Goal: Transaction & Acquisition: Book appointment/travel/reservation

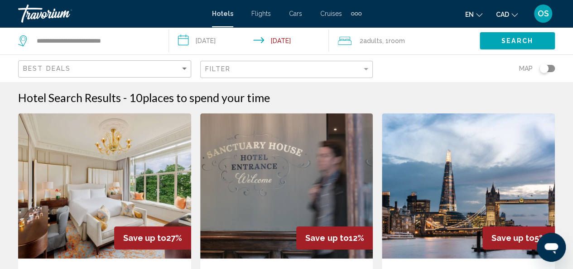
click at [288, 65] on div "Filter" at bounding box center [287, 69] width 165 height 17
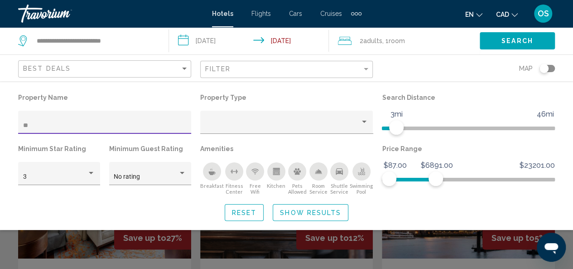
type input "*"
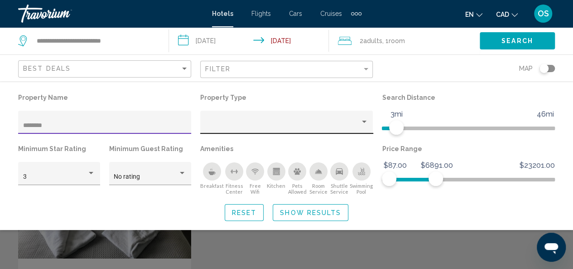
type input "********"
click at [354, 125] on div "Property type" at bounding box center [282, 125] width 155 height 7
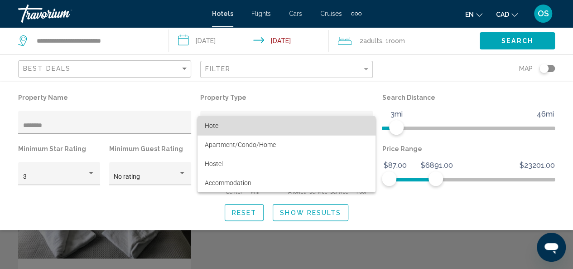
click at [310, 126] on span "Hotel" at bounding box center [287, 125] width 164 height 19
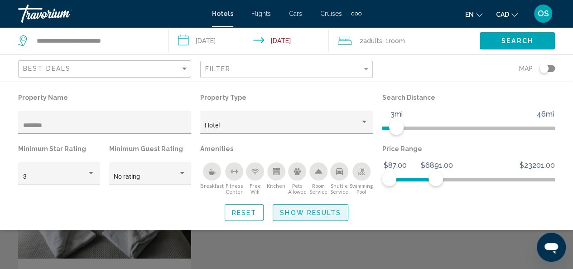
click at [286, 213] on span "Show Results" at bounding box center [310, 212] width 61 height 7
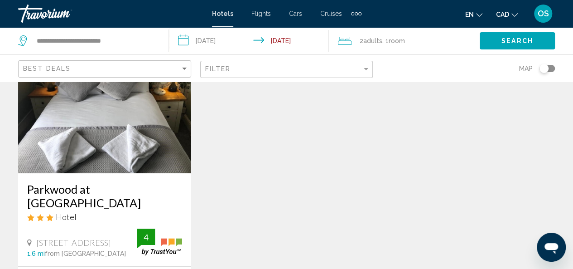
scroll to position [81, 0]
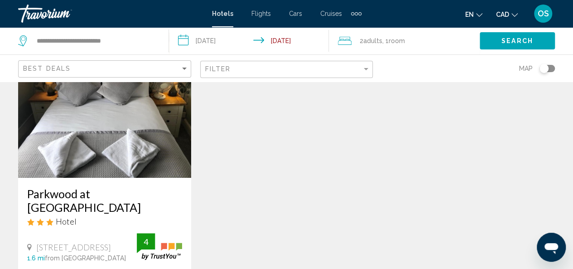
click at [97, 157] on img "Main content" at bounding box center [104, 105] width 173 height 145
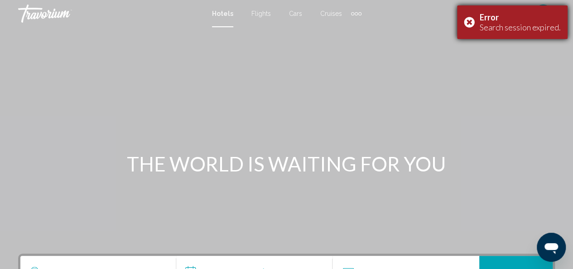
click at [471, 21] on div "Error Search session expired." at bounding box center [512, 22] width 111 height 34
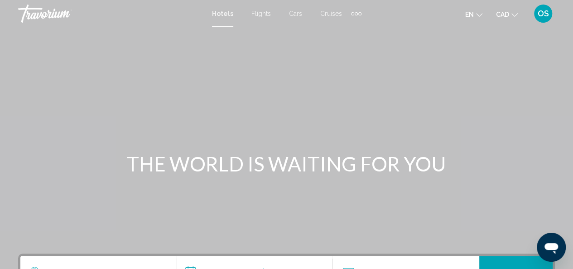
click at [58, 13] on div "Travorium" at bounding box center [63, 14] width 91 height 18
click at [542, 12] on span "OS" at bounding box center [543, 13] width 11 height 9
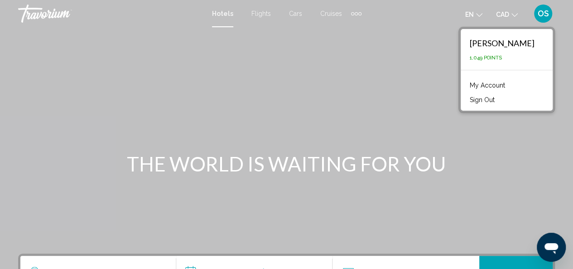
click at [499, 83] on link "My Account" at bounding box center [488, 85] width 44 height 12
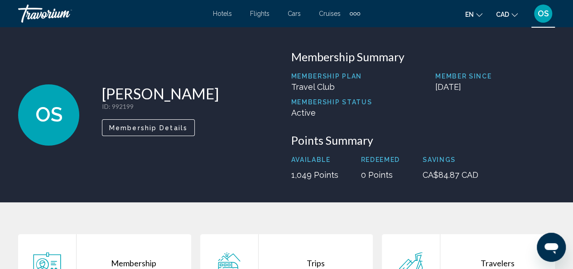
click at [225, 16] on span "Hotels" at bounding box center [222, 13] width 19 height 7
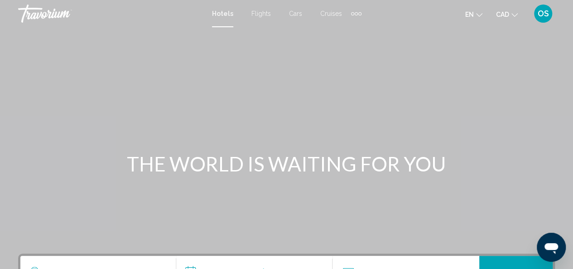
click at [550, 14] on div "OS" at bounding box center [543, 14] width 18 height 18
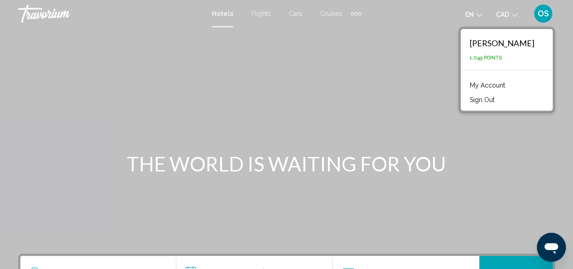
click at [484, 99] on button "Sign Out" at bounding box center [483, 100] width 34 height 12
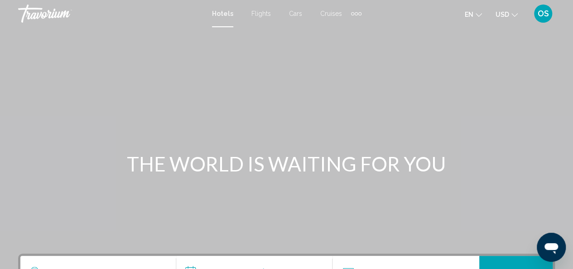
click at [513, 15] on icon "Change currency" at bounding box center [515, 15] width 6 height 4
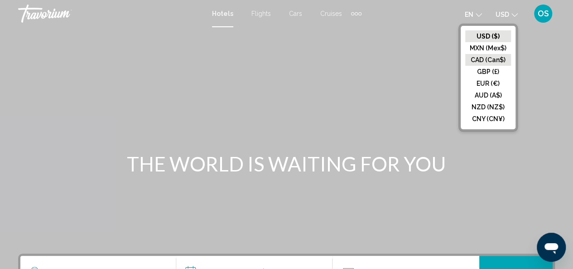
click at [498, 60] on button "CAD (Can$)" at bounding box center [489, 60] width 46 height 12
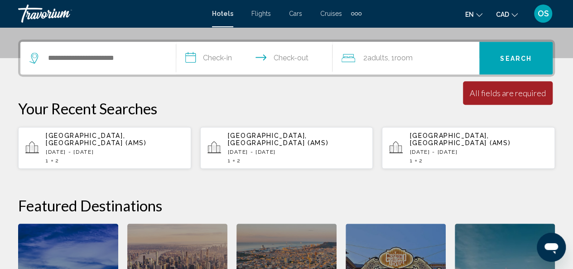
scroll to position [207, 0]
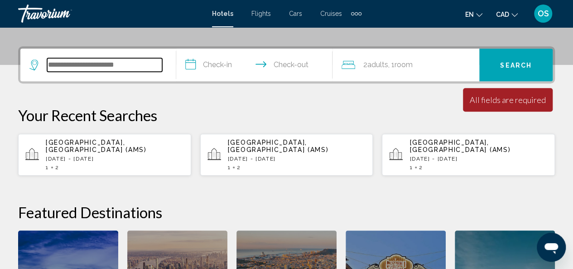
click at [130, 67] on input "Search widget" at bounding box center [104, 65] width 115 height 14
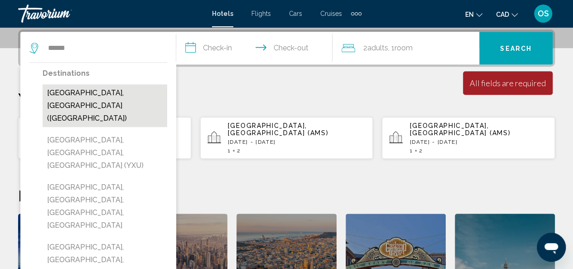
click at [118, 91] on button "London, United Kingdom (LON)" at bounding box center [105, 105] width 125 height 43
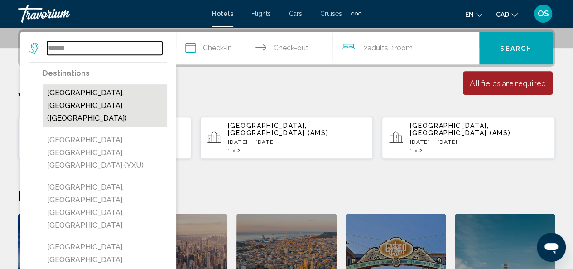
type input "**********"
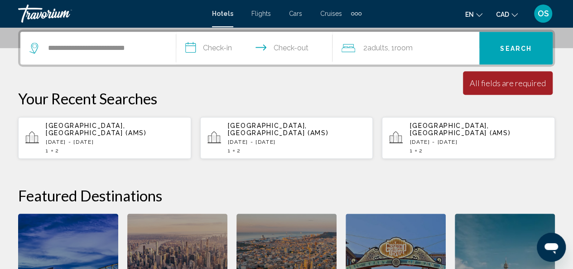
click at [221, 49] on input "**********" at bounding box center [256, 49] width 160 height 35
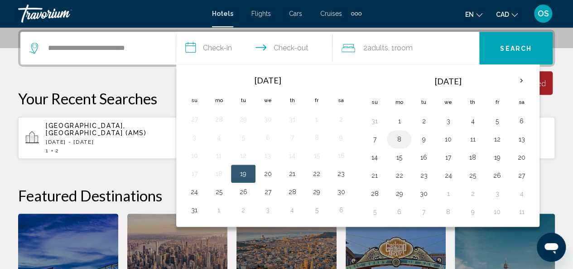
click at [401, 136] on button "8" at bounding box center [399, 139] width 15 height 13
click at [423, 142] on button "9" at bounding box center [424, 139] width 15 height 13
type input "**********"
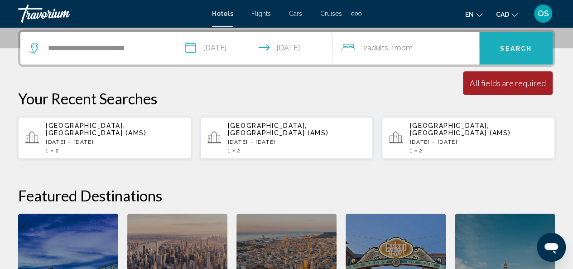
click at [516, 48] on span "Search" at bounding box center [516, 48] width 32 height 7
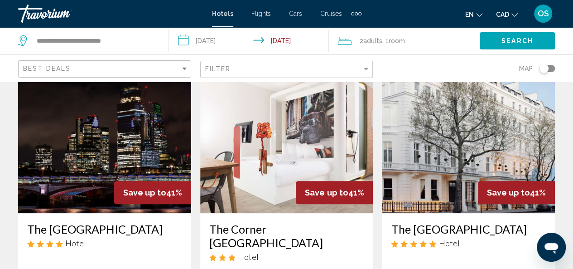
scroll to position [398, 0]
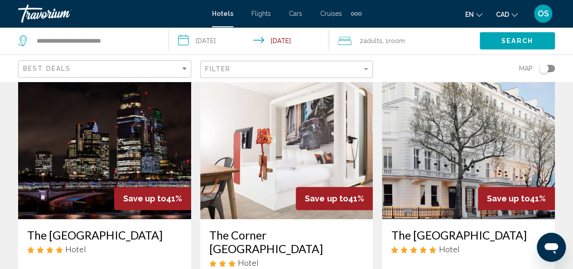
click at [285, 138] on img "Main content" at bounding box center [286, 146] width 173 height 145
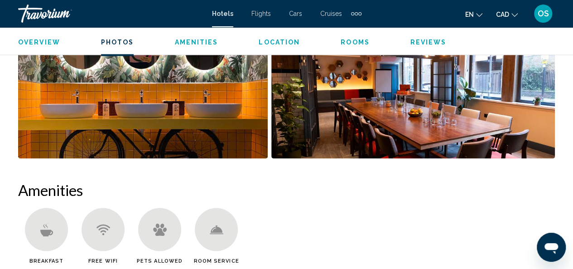
scroll to position [759, 0]
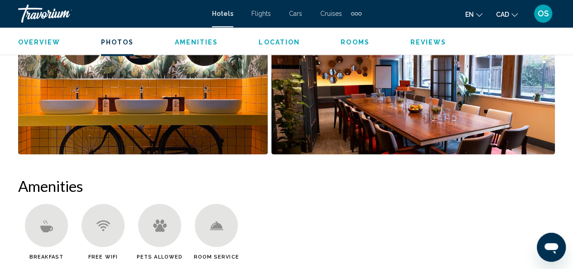
drag, startPoint x: 575, startPoint y: 124, endPoint x: 370, endPoint y: 209, distance: 222.5
click at [370, 209] on ul "Breakfast Free WiFi Pets Allowed Room Service" at bounding box center [286, 235] width 537 height 63
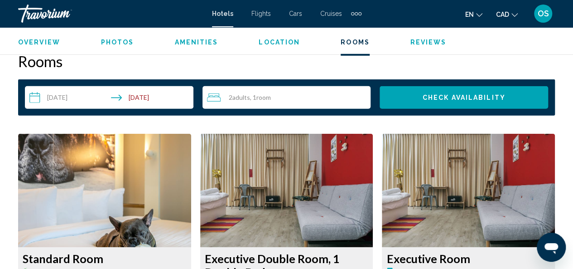
scroll to position [1306, 0]
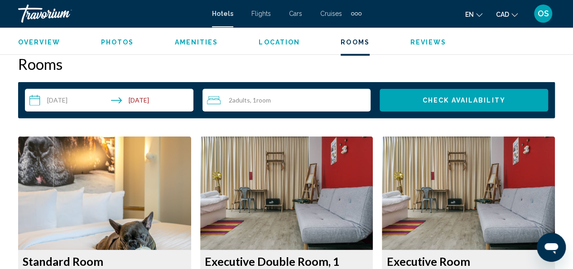
drag, startPoint x: 577, startPoint y: 156, endPoint x: 406, endPoint y: 126, distance: 173.5
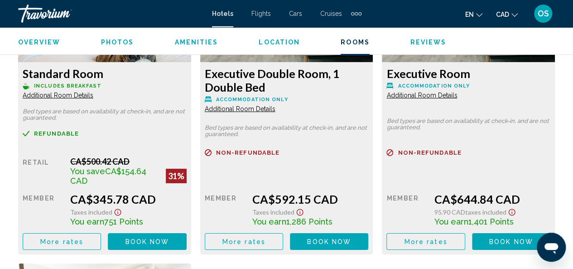
scroll to position [1487, 0]
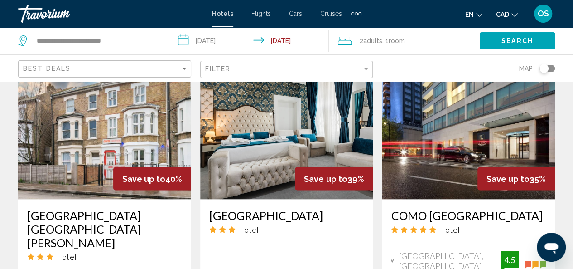
scroll to position [777, 0]
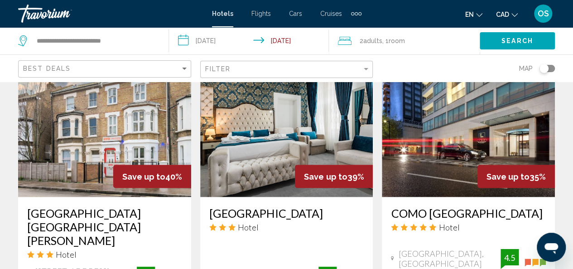
click at [274, 135] on img "Main content" at bounding box center [286, 124] width 173 height 145
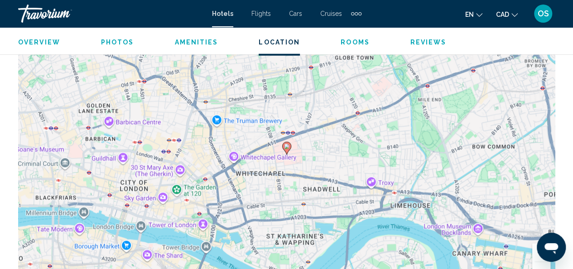
scroll to position [1017, 0]
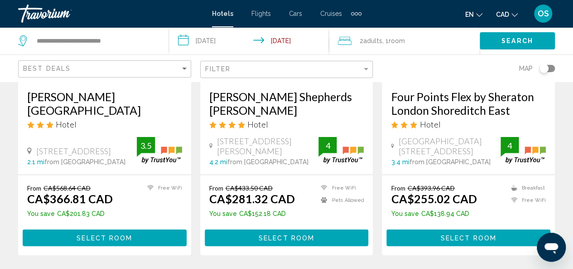
scroll to position [1227, 0]
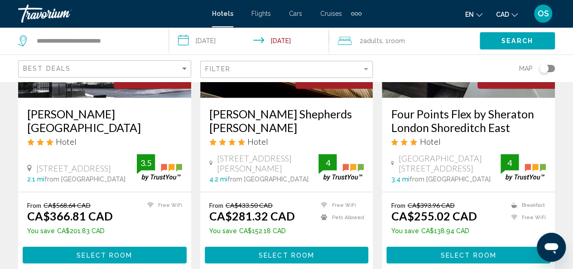
click at [304, 63] on div "Filter" at bounding box center [287, 69] width 165 height 17
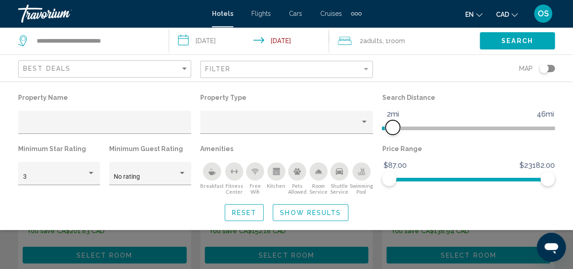
drag, startPoint x: 494, startPoint y: 125, endPoint x: 394, endPoint y: 131, distance: 100.0
click at [394, 131] on span "Hotel Filters" at bounding box center [393, 127] width 15 height 15
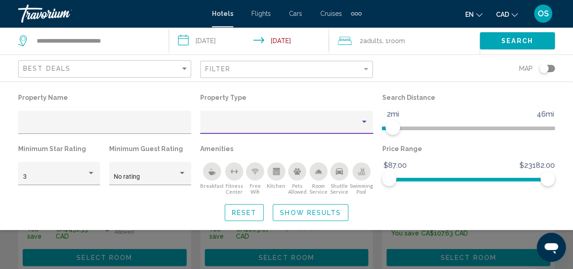
click at [346, 123] on div "Property type" at bounding box center [282, 125] width 155 height 7
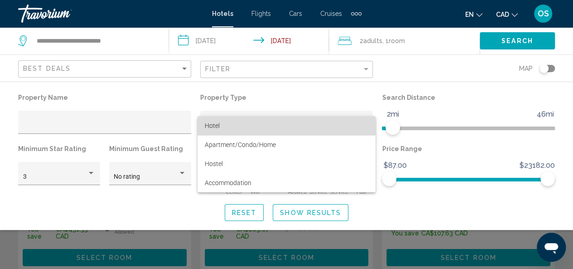
click at [307, 128] on span "Hotel" at bounding box center [287, 125] width 164 height 19
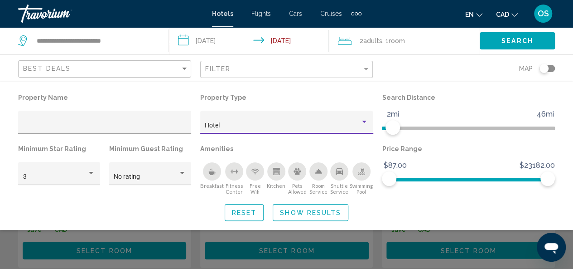
scroll to position [868, 0]
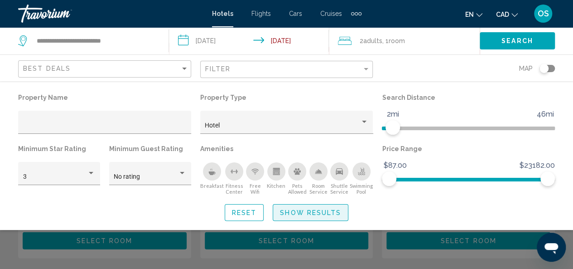
click at [308, 213] on span "Show Results" at bounding box center [310, 212] width 61 height 7
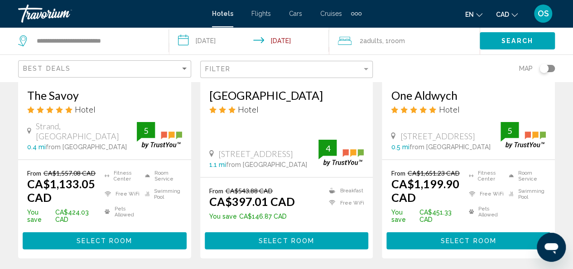
scroll to position [869, 0]
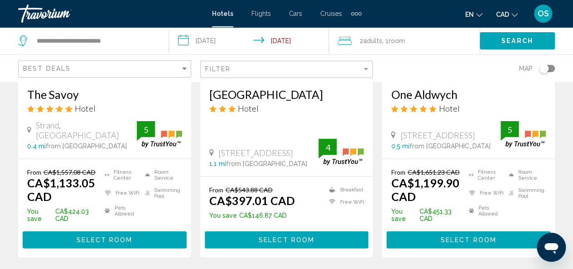
drag, startPoint x: 577, startPoint y: 156, endPoint x: 318, endPoint y: 257, distance: 277.1
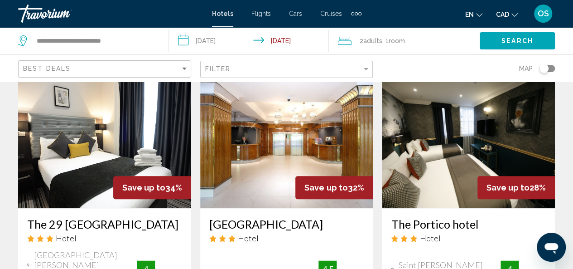
scroll to position [464, 0]
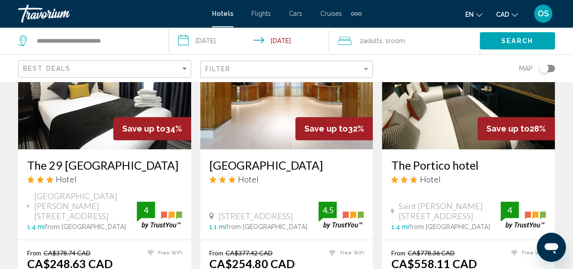
click at [78, 134] on img "Main content" at bounding box center [104, 76] width 173 height 145
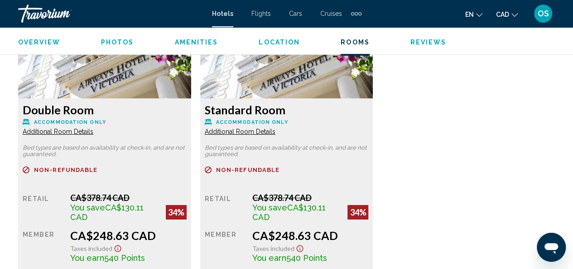
scroll to position [1466, 0]
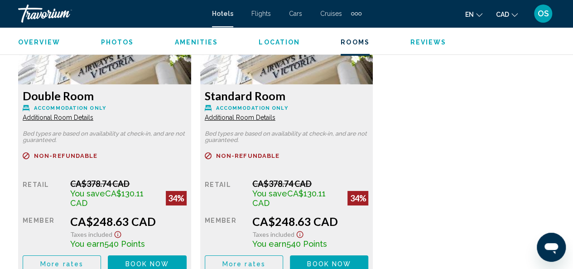
click at [68, 117] on span "Additional Room Details" at bounding box center [58, 117] width 71 height 7
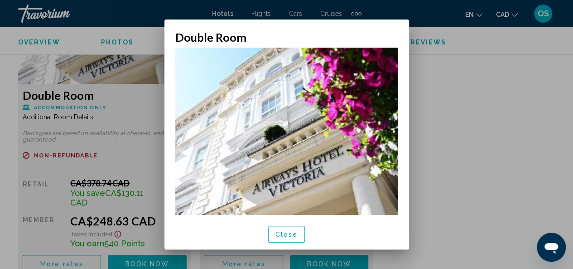
scroll to position [7, 0]
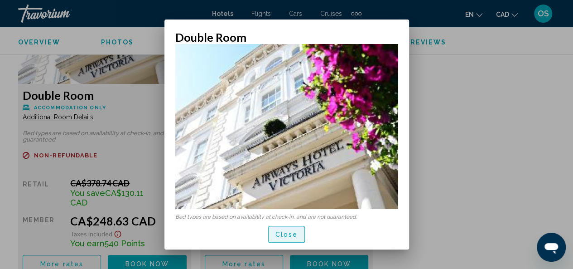
click at [284, 236] on span "Close" at bounding box center [287, 234] width 23 height 7
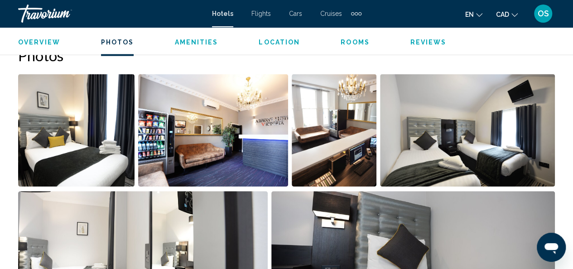
scroll to position [596, 0]
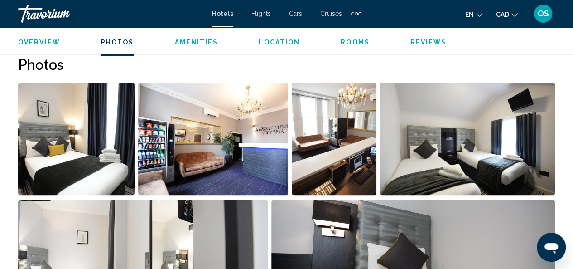
click at [69, 167] on img "Open full-screen image slider" at bounding box center [76, 139] width 117 height 112
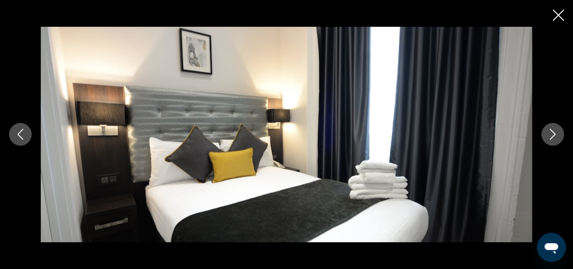
click at [553, 136] on icon "Next image" at bounding box center [553, 134] width 6 height 11
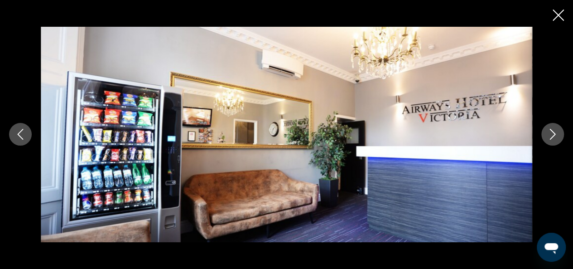
click at [553, 136] on icon "Next image" at bounding box center [553, 134] width 6 height 11
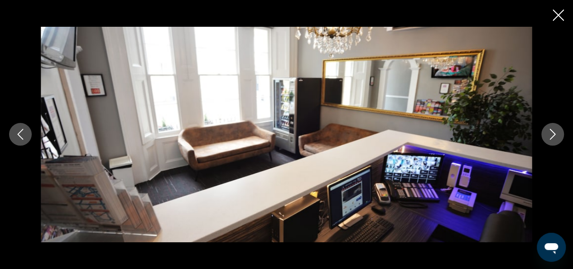
click at [553, 136] on icon "Next image" at bounding box center [553, 134] width 6 height 11
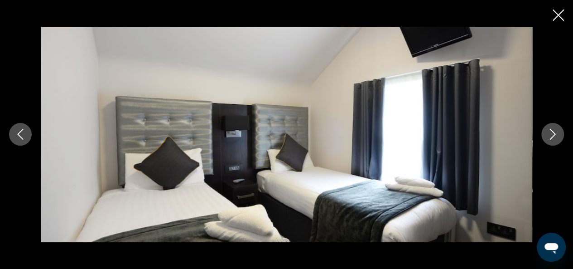
click at [553, 136] on icon "Next image" at bounding box center [553, 134] width 6 height 11
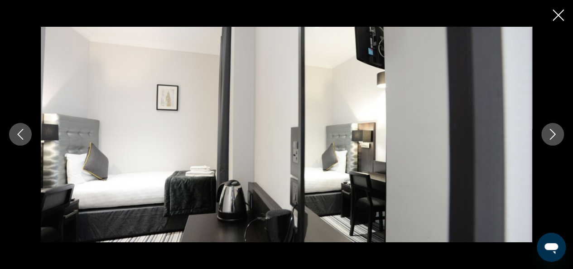
click at [553, 136] on icon "Next image" at bounding box center [553, 134] width 6 height 11
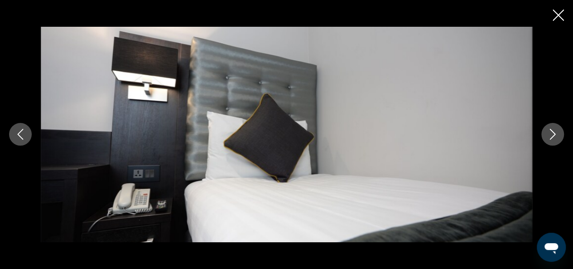
click at [553, 136] on icon "Next image" at bounding box center [553, 134] width 6 height 11
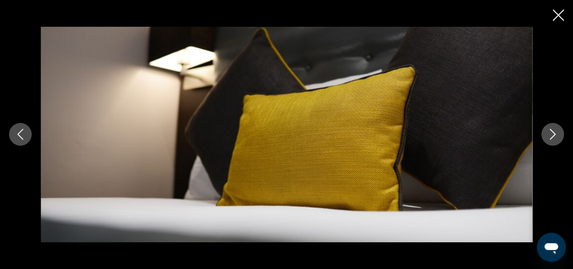
click at [553, 136] on icon "Next image" at bounding box center [553, 134] width 6 height 11
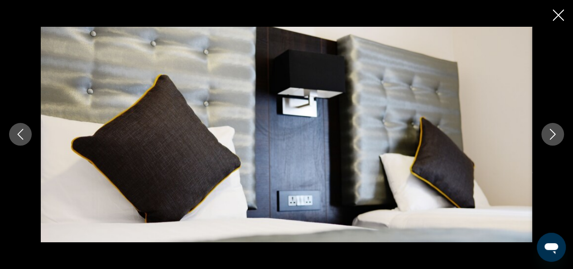
click at [553, 136] on icon "Next image" at bounding box center [553, 134] width 6 height 11
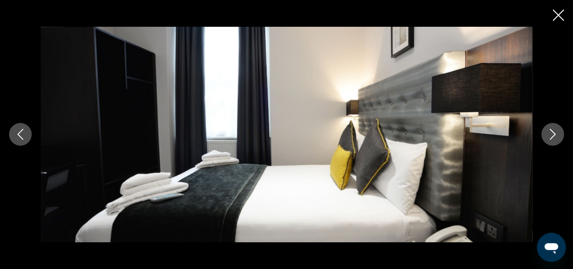
click at [553, 136] on icon "Next image" at bounding box center [553, 134] width 6 height 11
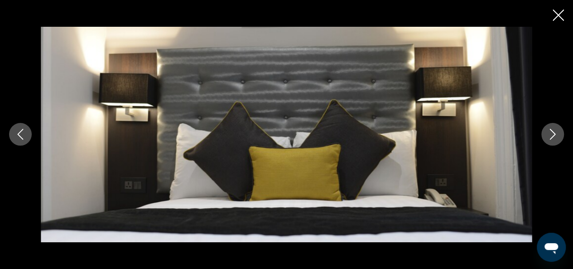
click at [551, 136] on icon "Next image" at bounding box center [553, 134] width 11 height 11
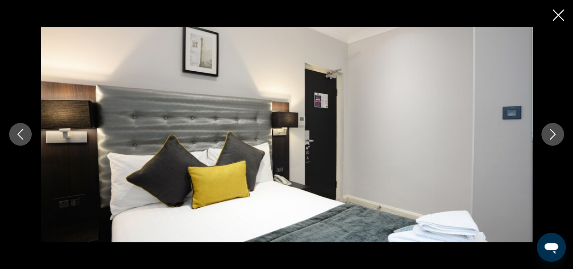
click at [551, 136] on icon "Next image" at bounding box center [553, 134] width 11 height 11
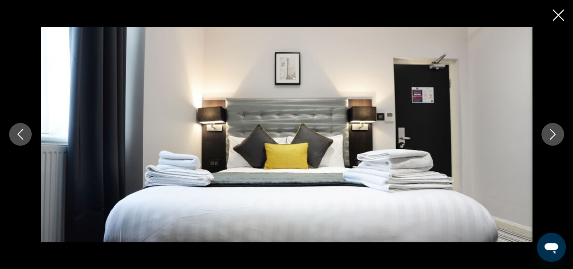
click at [551, 136] on icon "Next image" at bounding box center [553, 134] width 11 height 11
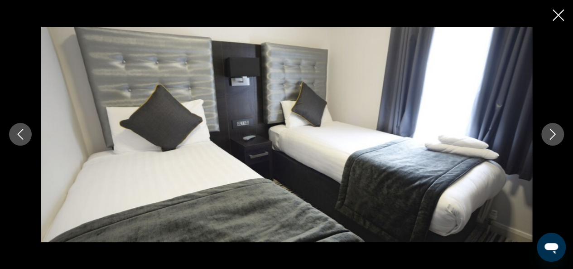
click at [559, 18] on icon "Close slideshow" at bounding box center [558, 15] width 11 height 11
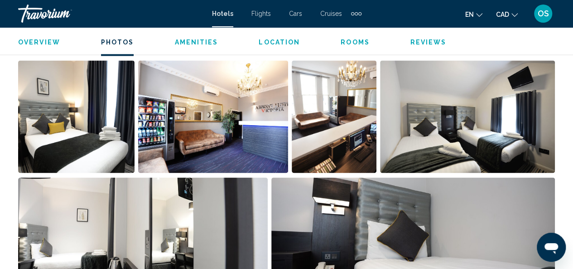
scroll to position [599, 0]
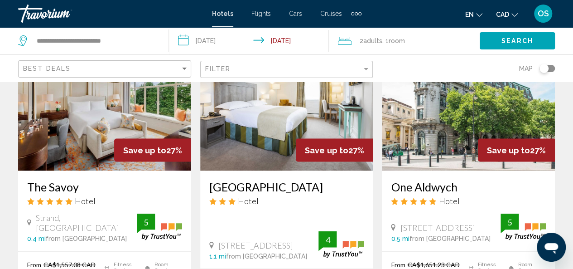
scroll to position [748, 0]
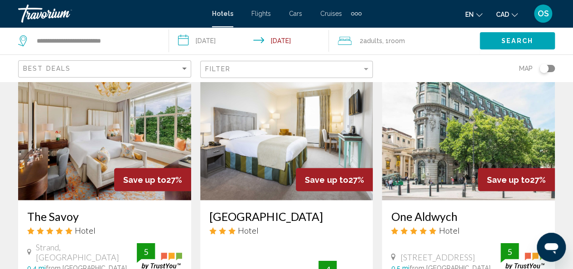
drag, startPoint x: 576, startPoint y: 134, endPoint x: 376, endPoint y: 207, distance: 212.4
click at [376, 207] on app-hotels-search-item "Save up to 27% Astor Court Hotel Hotel 20 Hallam Street, London 1.1 mi from Lon…" at bounding box center [287, 217] width 182 height 324
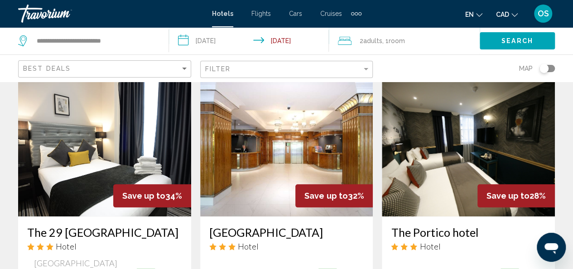
scroll to position [394, 0]
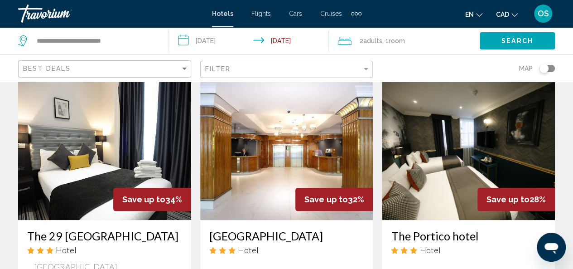
click at [312, 145] on img "Main content" at bounding box center [286, 147] width 173 height 145
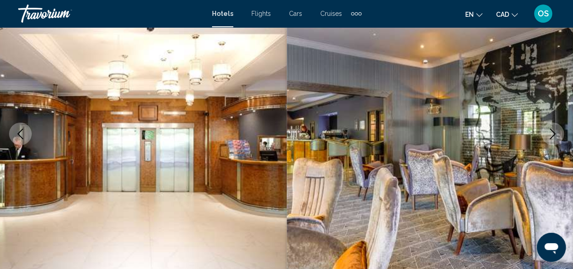
scroll to position [102, 0]
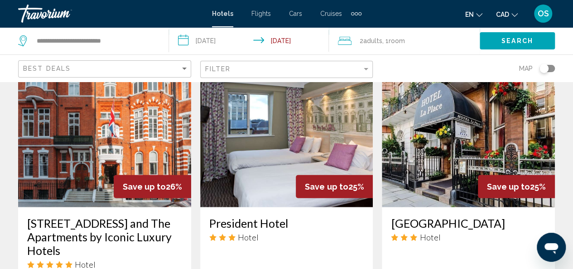
scroll to position [1063, 0]
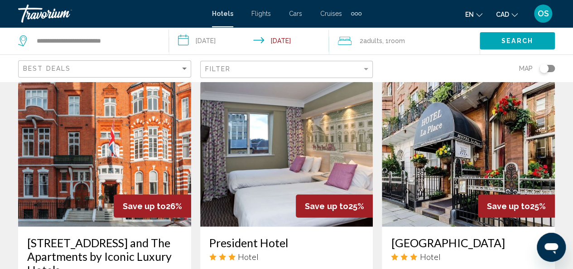
click at [313, 155] on img "Main content" at bounding box center [286, 154] width 173 height 145
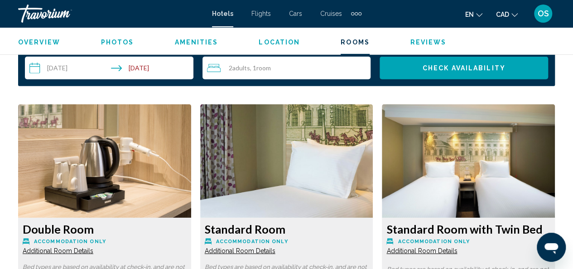
scroll to position [1305, 0]
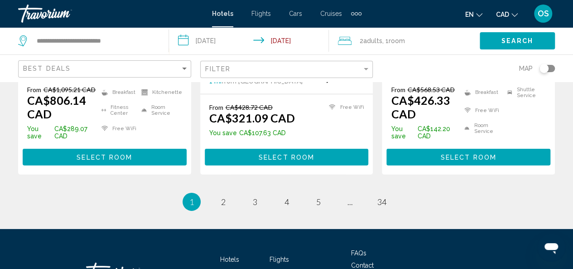
scroll to position [1342, 0]
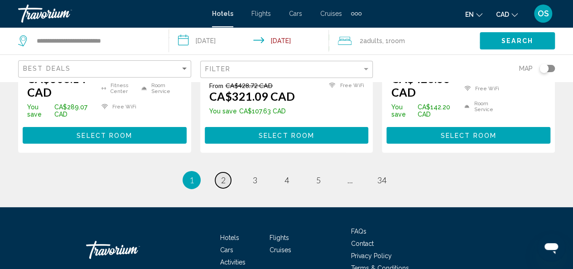
click at [223, 175] on span "2" at bounding box center [223, 180] width 5 height 10
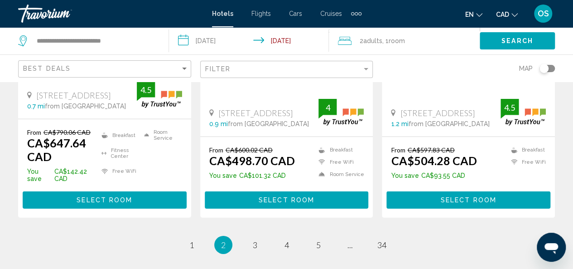
scroll to position [1306, 0]
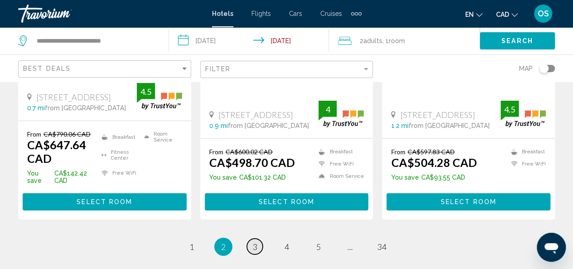
click at [255, 242] on span "3" at bounding box center [255, 247] width 5 height 10
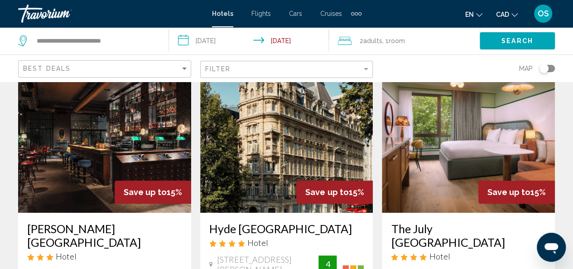
scroll to position [378, 0]
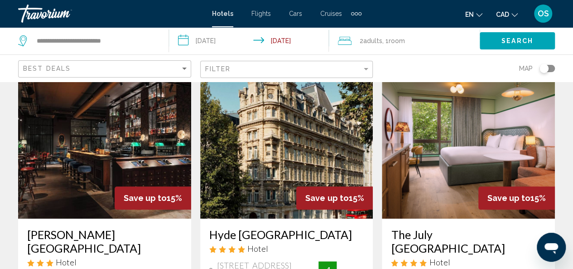
click at [80, 177] on img "Main content" at bounding box center [104, 145] width 173 height 145
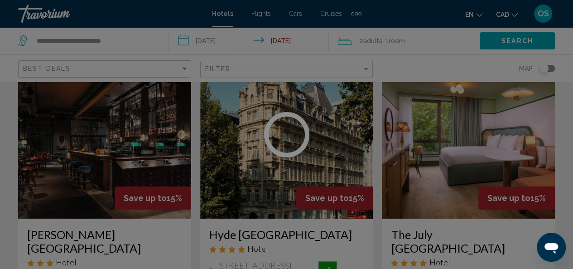
scroll to position [108, 0]
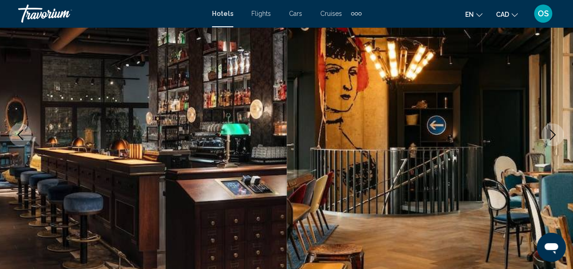
click at [559, 141] on button "Next image" at bounding box center [553, 134] width 23 height 23
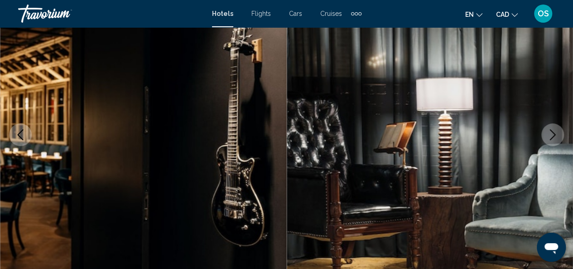
click at [559, 141] on button "Next image" at bounding box center [553, 134] width 23 height 23
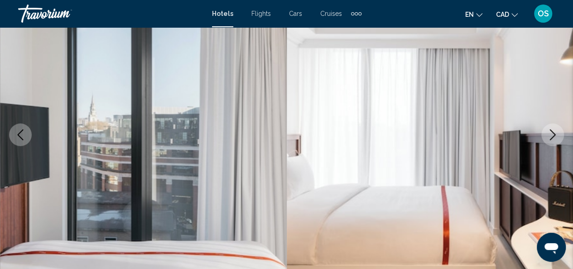
click at [559, 141] on button "Next image" at bounding box center [553, 134] width 23 height 23
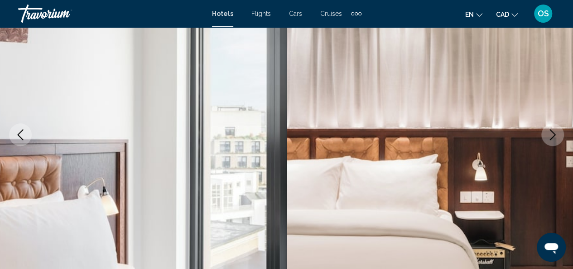
click at [559, 141] on button "Next image" at bounding box center [553, 134] width 23 height 23
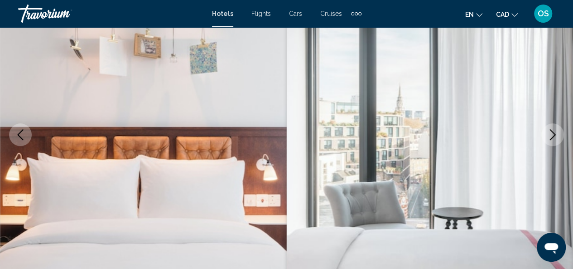
click at [559, 141] on button "Next image" at bounding box center [553, 134] width 23 height 23
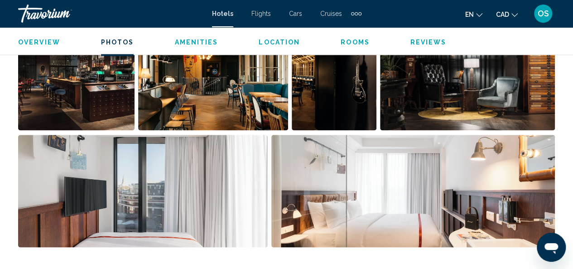
scroll to position [651, 0]
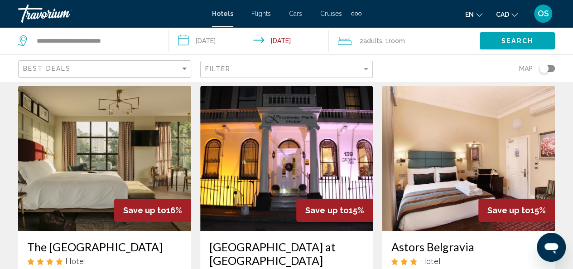
scroll to position [16, 0]
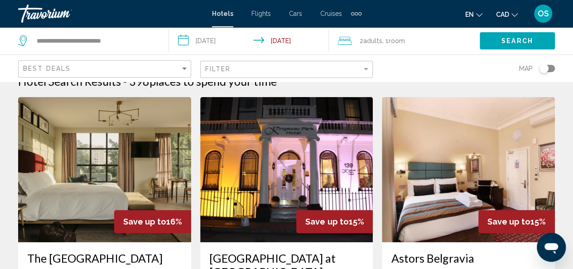
click at [305, 160] on img "Main content" at bounding box center [286, 169] width 173 height 145
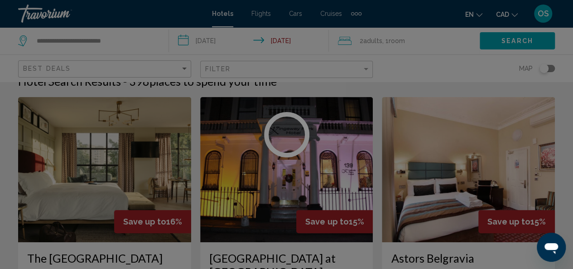
scroll to position [108, 0]
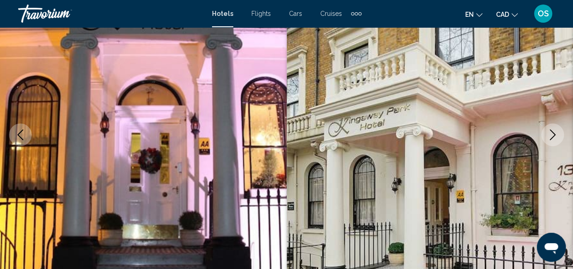
click at [554, 136] on icon "Next image" at bounding box center [553, 134] width 6 height 11
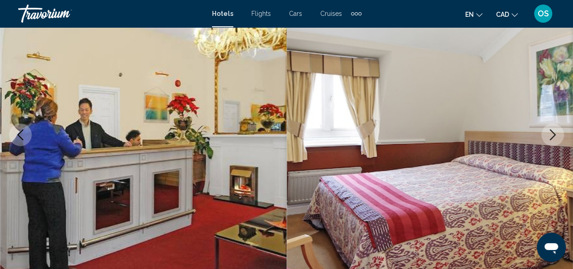
click at [554, 136] on icon "Next image" at bounding box center [553, 134] width 6 height 11
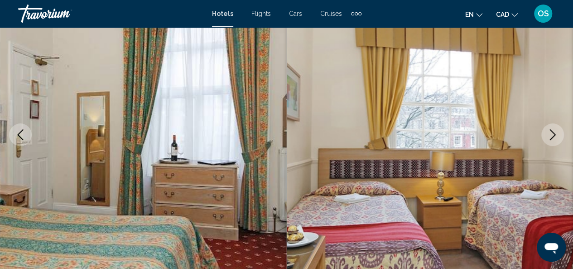
click at [554, 136] on icon "Next image" at bounding box center [553, 134] width 6 height 11
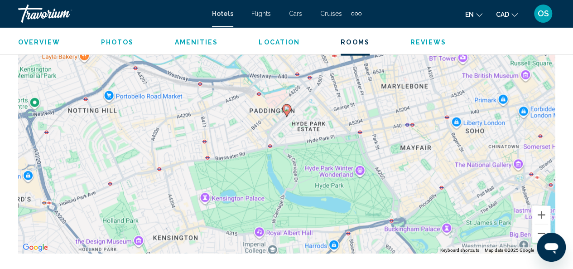
scroll to position [988, 0]
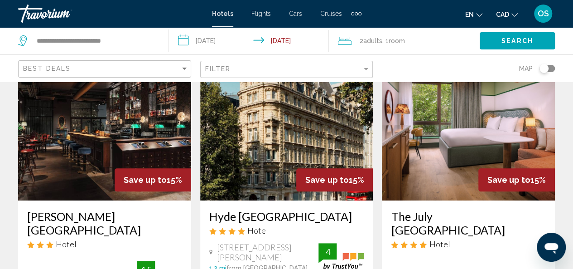
scroll to position [392, 0]
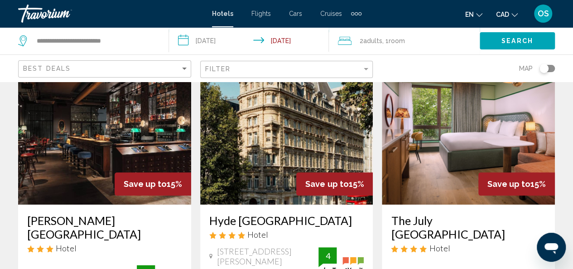
click at [471, 143] on img "Main content" at bounding box center [468, 131] width 173 height 145
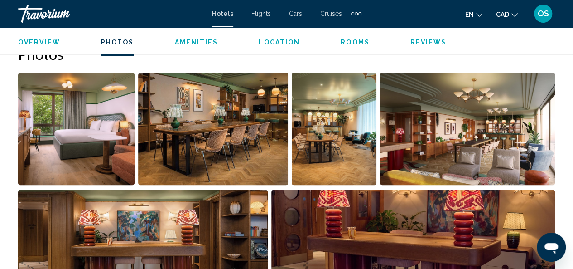
scroll to position [603, 0]
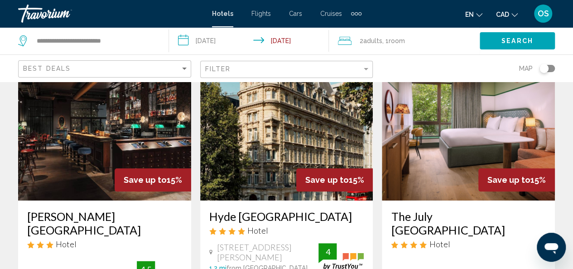
scroll to position [367, 0]
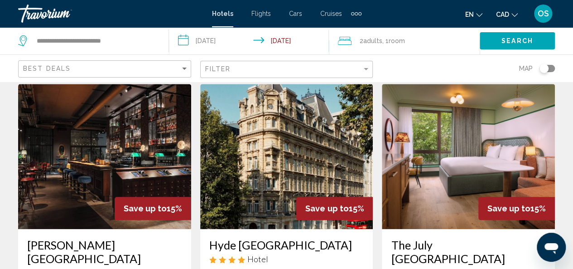
click at [107, 159] on img "Main content" at bounding box center [104, 156] width 173 height 145
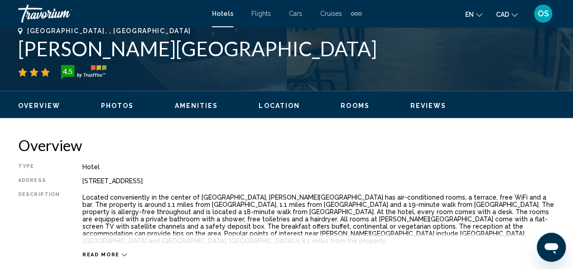
scroll to position [108, 0]
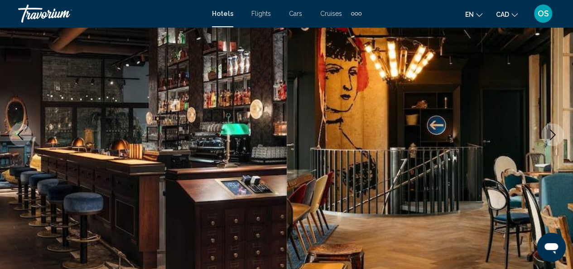
click at [552, 137] on icon "Next image" at bounding box center [553, 134] width 11 height 11
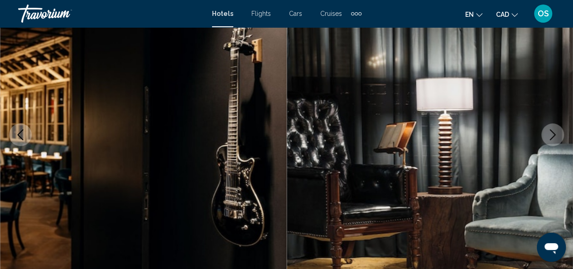
click at [552, 137] on icon "Next image" at bounding box center [553, 134] width 11 height 11
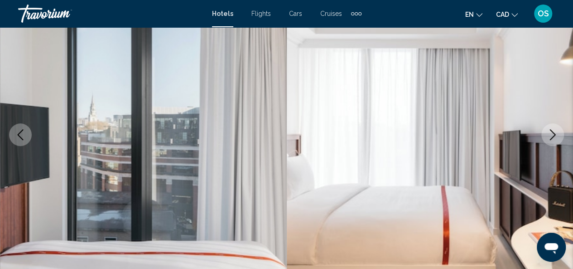
click at [552, 137] on icon "Next image" at bounding box center [553, 134] width 11 height 11
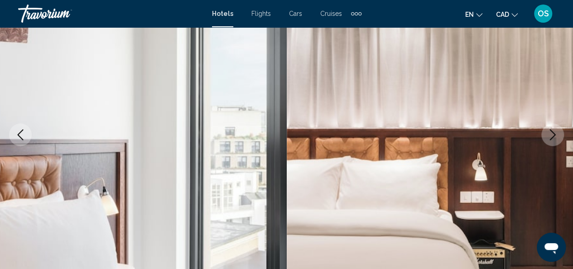
click at [552, 137] on icon "Next image" at bounding box center [553, 134] width 11 height 11
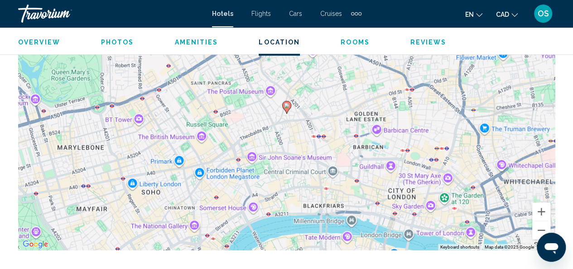
scroll to position [1083, 0]
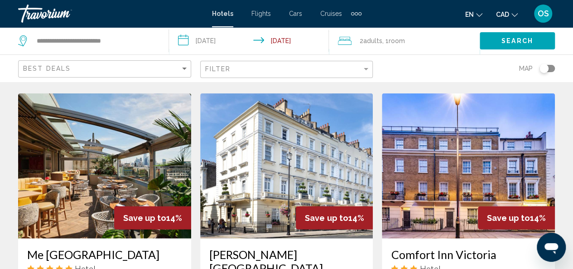
scroll to position [1035, 0]
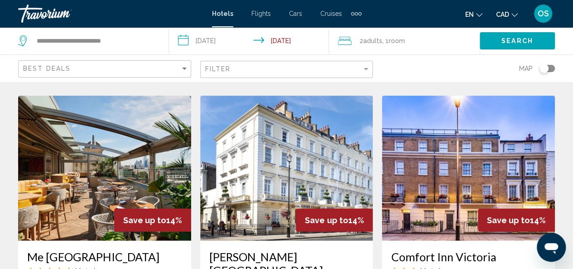
click at [337, 156] on img "Main content" at bounding box center [286, 168] width 173 height 145
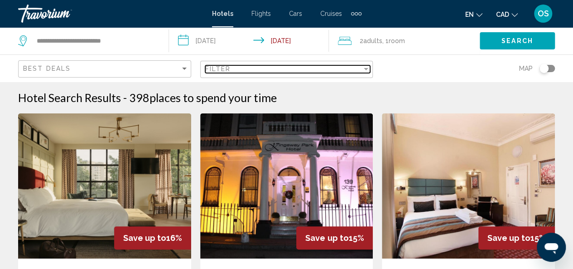
click at [243, 68] on div "Filter" at bounding box center [283, 68] width 157 height 7
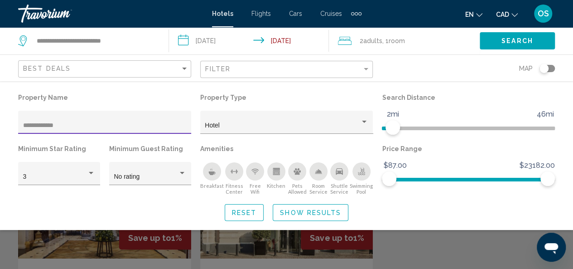
type input "**********"
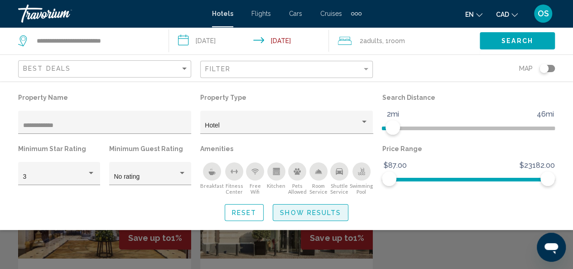
click at [302, 213] on span "Show Results" at bounding box center [310, 212] width 61 height 7
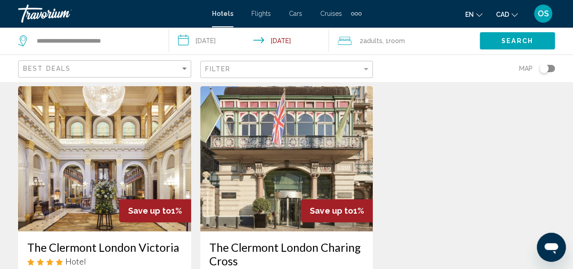
scroll to position [26, 0]
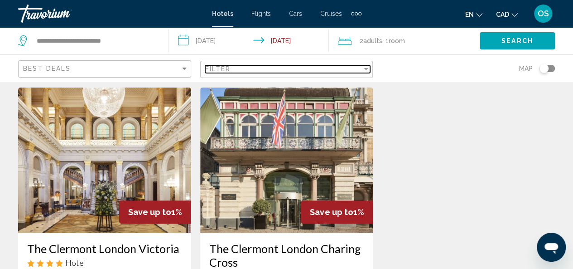
click at [296, 68] on div "Filter" at bounding box center [283, 68] width 157 height 7
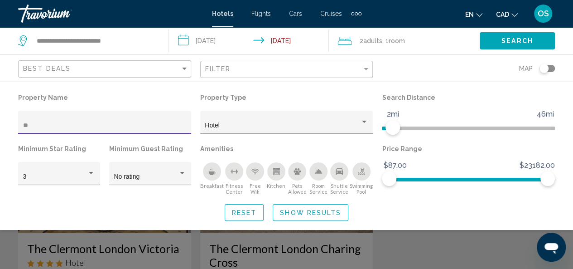
type input "*"
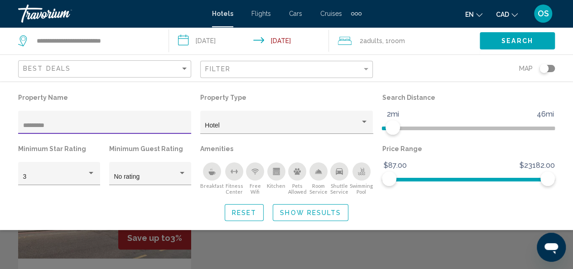
type input "*********"
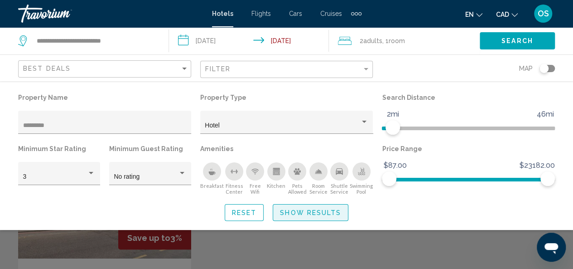
click at [311, 209] on span "Show Results" at bounding box center [310, 212] width 61 height 7
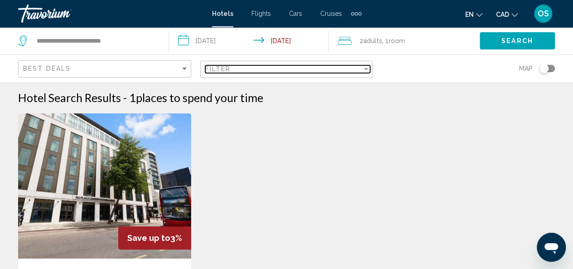
click at [245, 70] on div "Filter" at bounding box center [283, 68] width 157 height 7
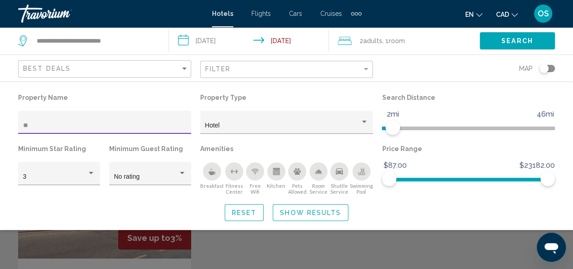
type input "*"
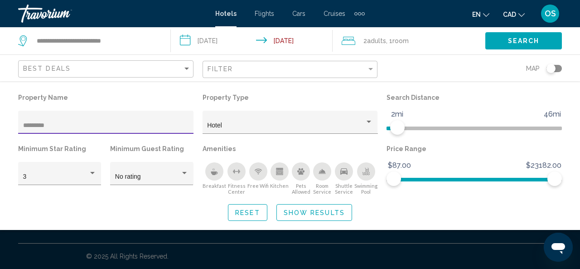
type input "*********"
click at [320, 213] on span "Show Results" at bounding box center [314, 212] width 61 height 7
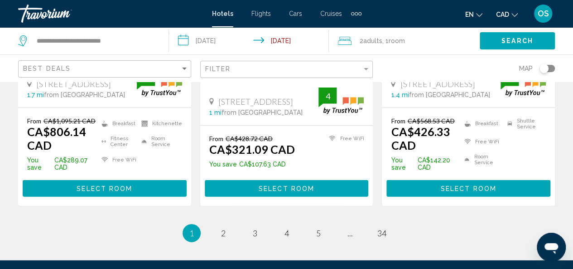
scroll to position [1380, 0]
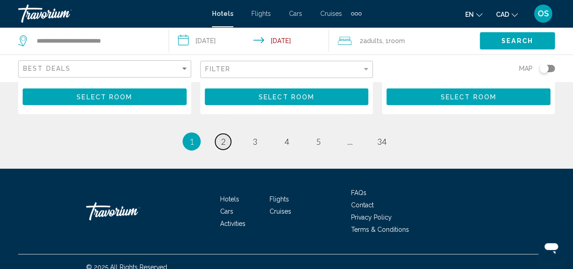
click at [222, 136] on span "2" at bounding box center [223, 141] width 5 height 10
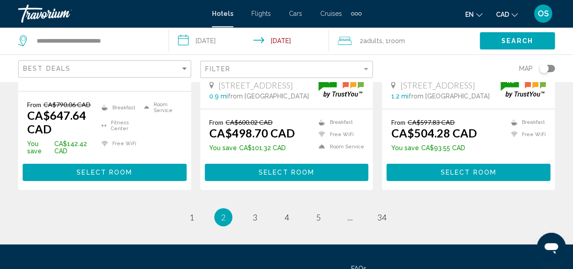
scroll to position [1327, 0]
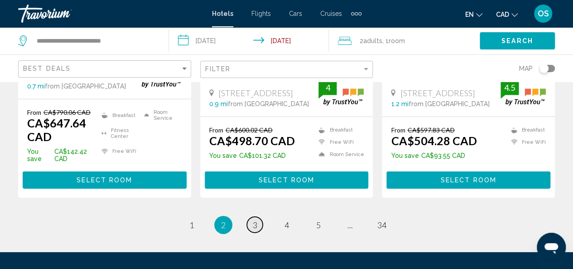
click at [253, 220] on span "3" at bounding box center [255, 225] width 5 height 10
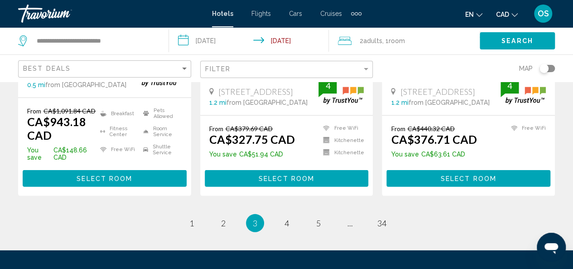
scroll to position [1272, 0]
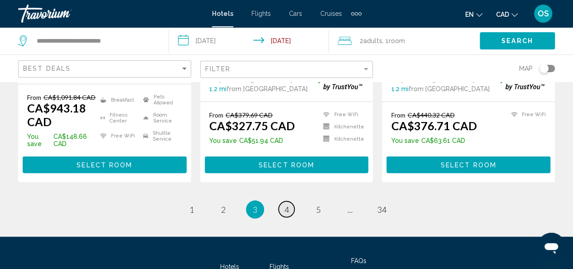
click at [285, 204] on span "4" at bounding box center [287, 209] width 5 height 10
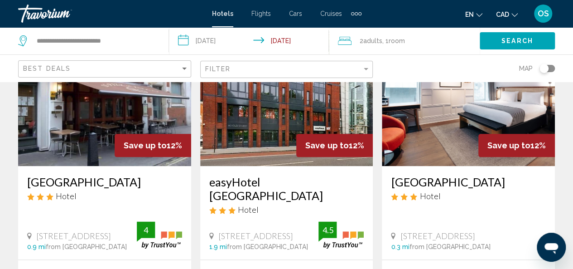
scroll to position [440, 0]
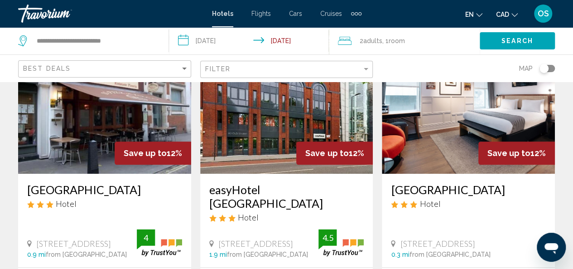
click at [272, 118] on img "Main content" at bounding box center [286, 101] width 173 height 145
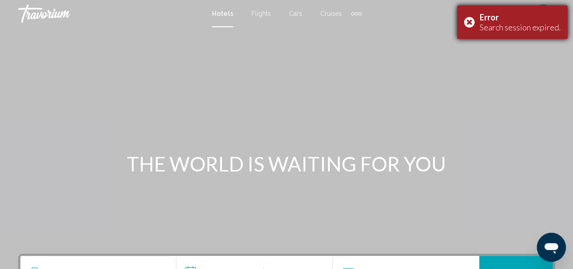
click at [472, 20] on div "Error Search session expired." at bounding box center [512, 22] width 111 height 34
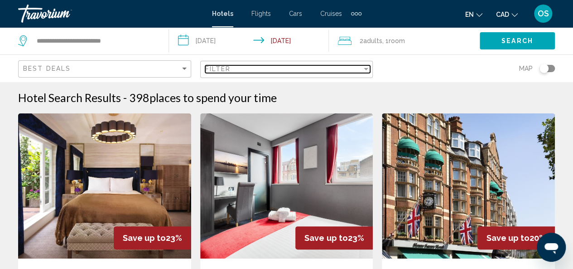
click at [243, 67] on div "Filter" at bounding box center [283, 68] width 157 height 7
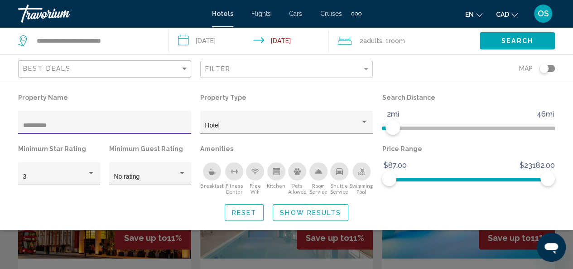
type input "**********"
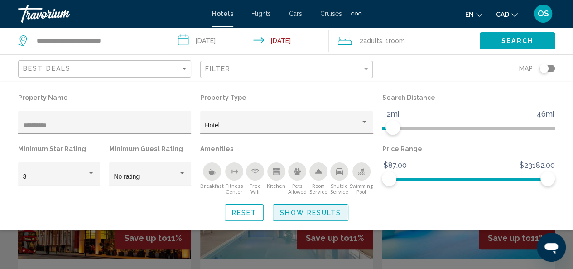
click at [296, 212] on span "Show Results" at bounding box center [310, 212] width 61 height 7
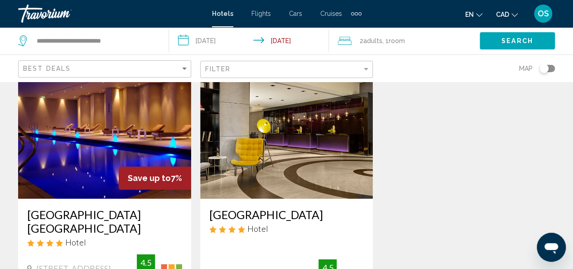
scroll to position [413, 0]
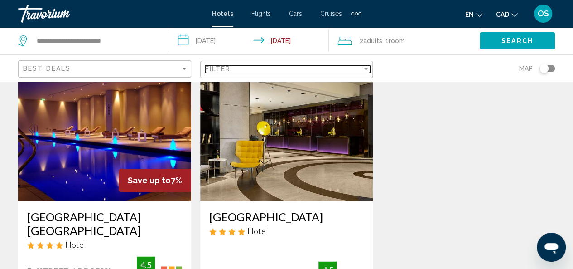
click at [240, 72] on div "Filter" at bounding box center [283, 68] width 157 height 7
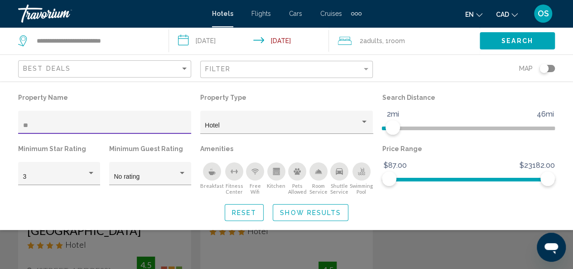
type input "*"
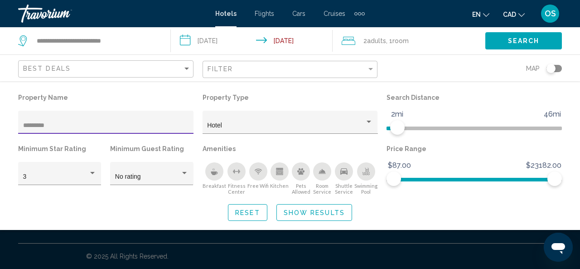
type input "*********"
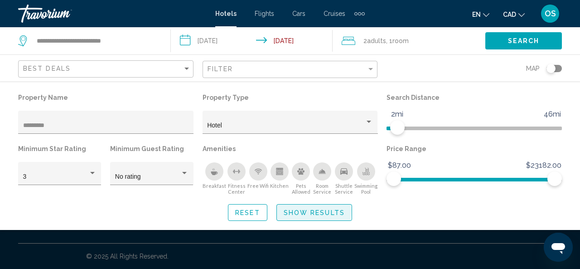
click at [289, 210] on span "Show Results" at bounding box center [314, 212] width 61 height 7
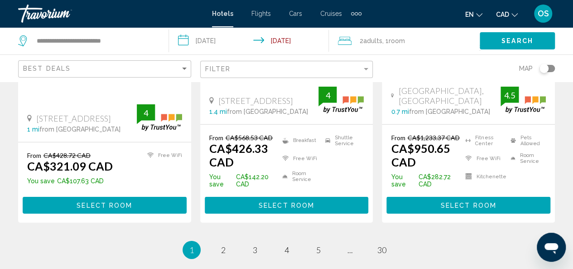
scroll to position [1302, 0]
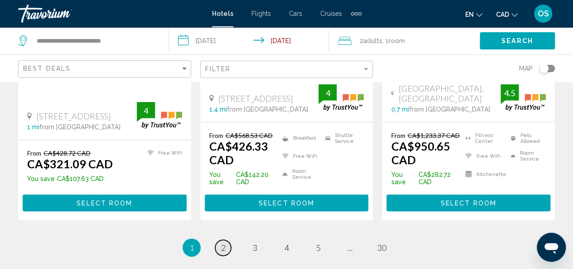
click at [220, 240] on link "page 2" at bounding box center [223, 248] width 16 height 16
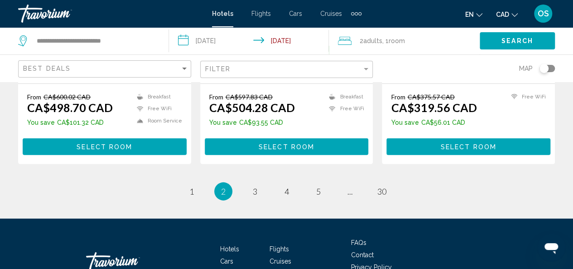
scroll to position [1330, 0]
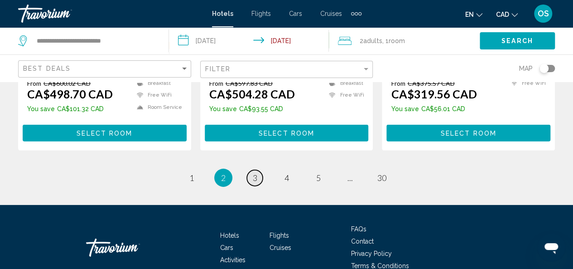
click at [252, 170] on link "page 3" at bounding box center [255, 178] width 16 height 16
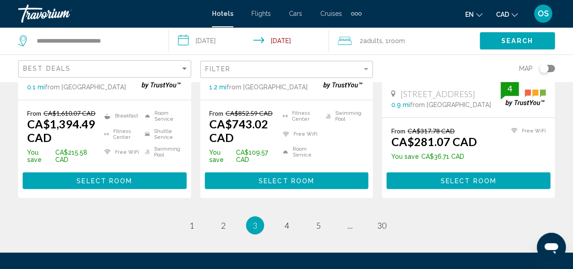
scroll to position [1284, 0]
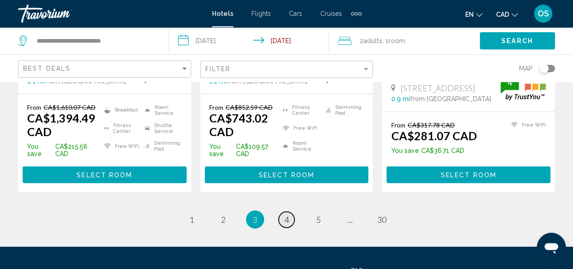
click at [289, 212] on link "page 4" at bounding box center [287, 220] width 16 height 16
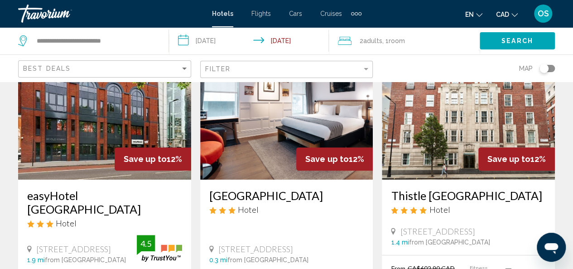
scroll to position [81, 0]
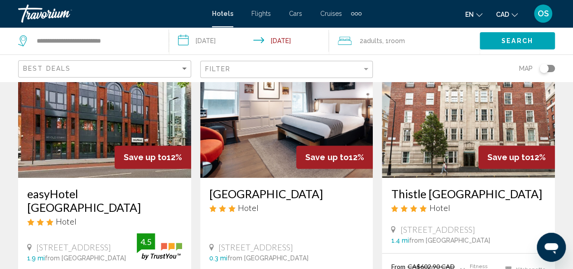
click at [67, 125] on img "Main content" at bounding box center [104, 105] width 173 height 145
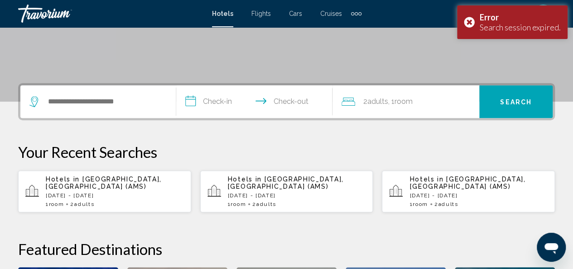
scroll to position [169, 0]
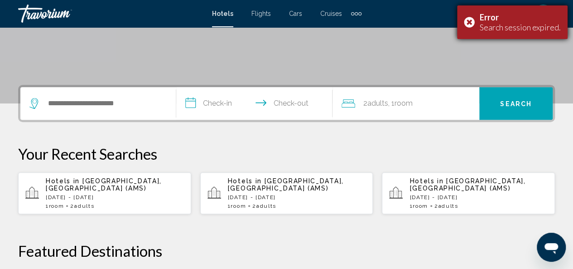
click at [469, 21] on div "Error Search session expired." at bounding box center [512, 22] width 111 height 34
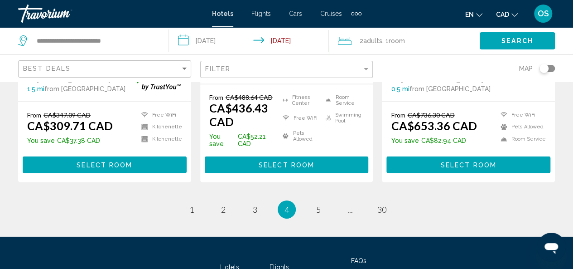
scroll to position [1335, 0]
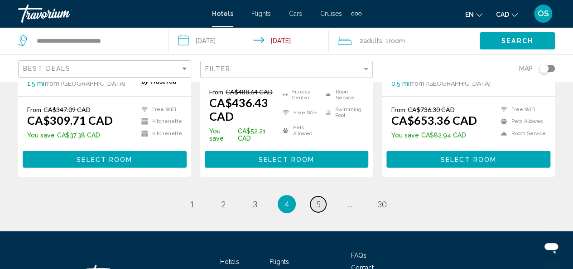
click at [321, 199] on span "5" at bounding box center [318, 204] width 5 height 10
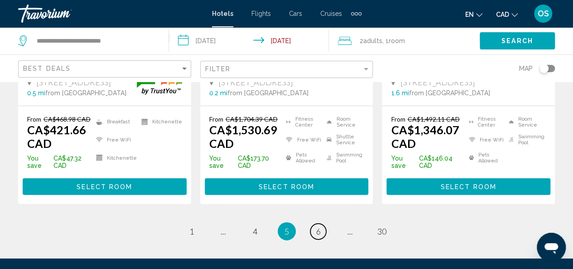
scroll to position [1356, 0]
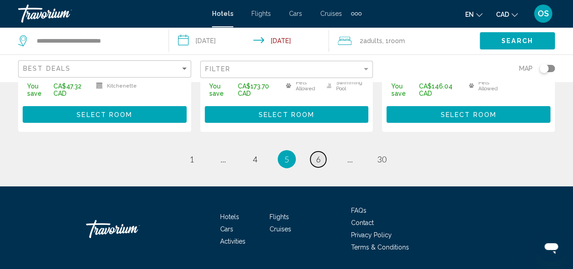
click at [319, 154] on span "6" at bounding box center [318, 159] width 5 height 10
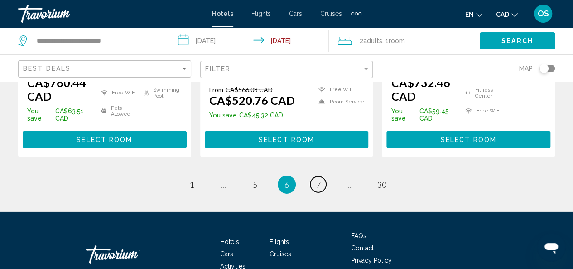
scroll to position [1405, 0]
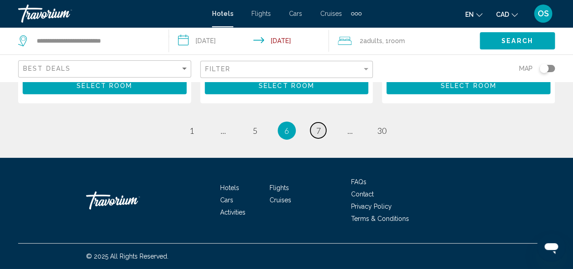
click at [323, 134] on link "page 7" at bounding box center [319, 130] width 16 height 16
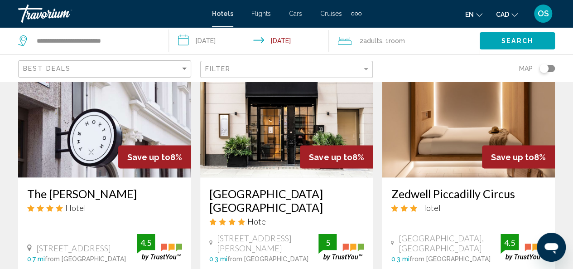
scroll to position [766, 0]
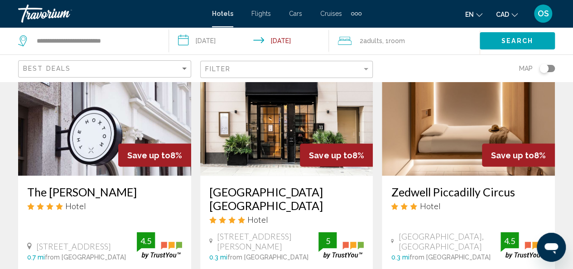
click at [471, 117] on img "Main content" at bounding box center [468, 102] width 173 height 145
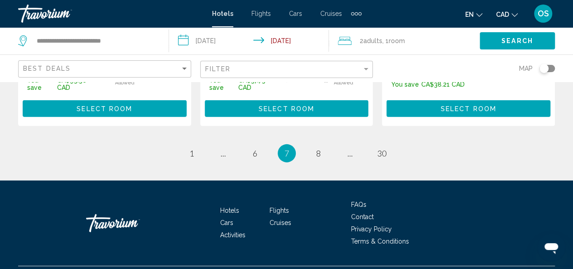
scroll to position [1370, 0]
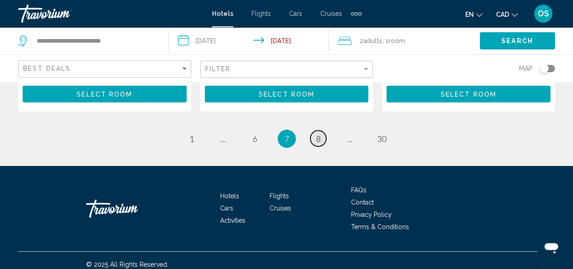
click at [321, 131] on link "page 8" at bounding box center [319, 139] width 16 height 16
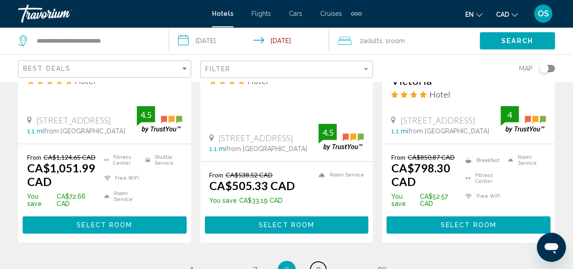
scroll to position [1318, 0]
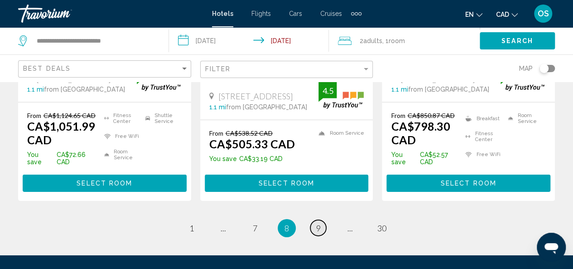
click at [318, 223] on span "9" at bounding box center [318, 228] width 5 height 10
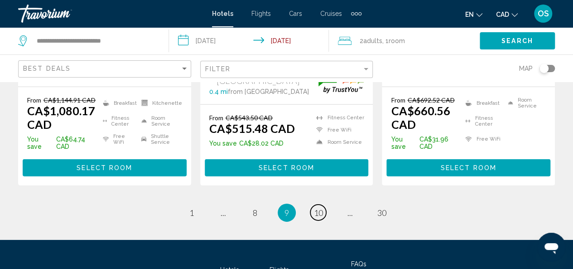
scroll to position [1322, 0]
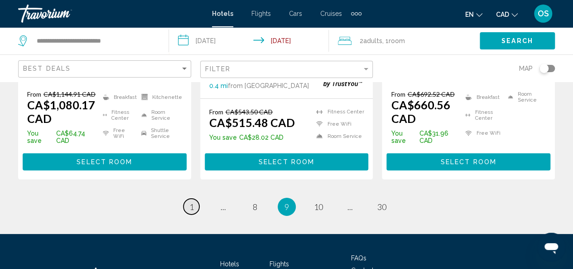
click at [189, 199] on link "page 1" at bounding box center [192, 207] width 16 height 16
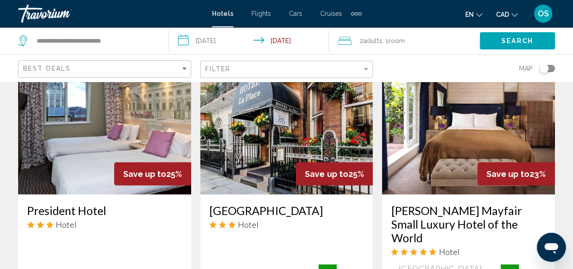
scroll to position [1102, 0]
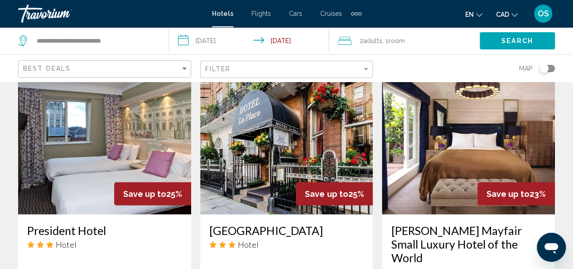
click at [105, 146] on img "Main content" at bounding box center [104, 141] width 173 height 145
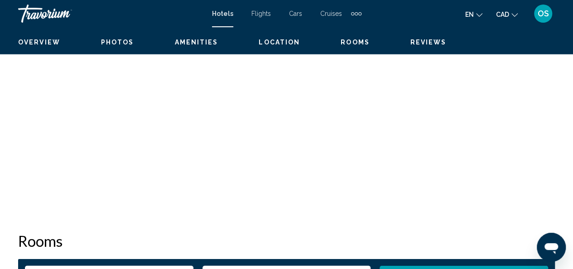
scroll to position [108, 0]
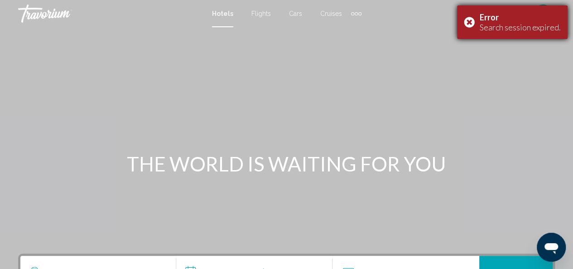
click at [471, 22] on div "Error Search session expired." at bounding box center [512, 22] width 111 height 34
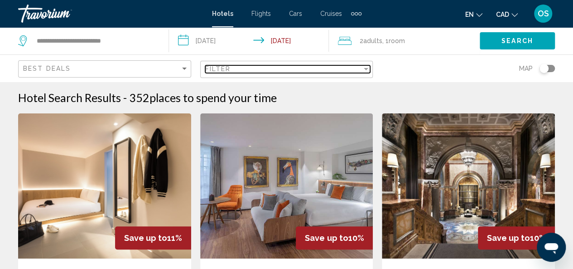
click at [341, 70] on div "Filter" at bounding box center [283, 68] width 157 height 7
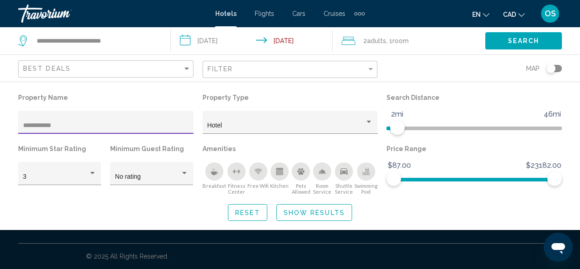
type input "**********"
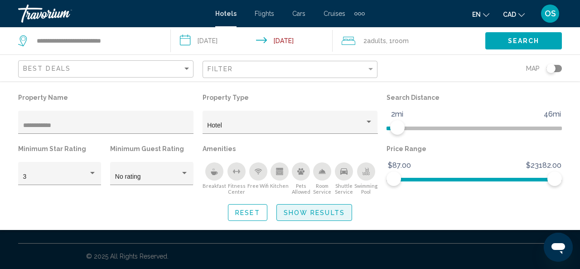
click at [318, 212] on span "Show Results" at bounding box center [314, 212] width 61 height 7
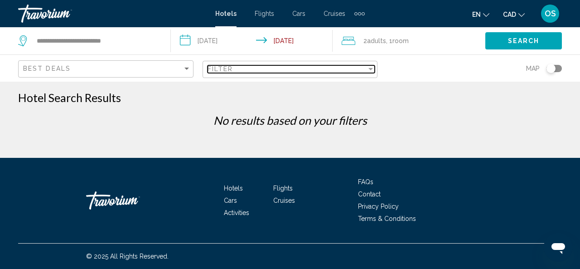
click at [251, 69] on div "Filter" at bounding box center [288, 68] width 160 height 7
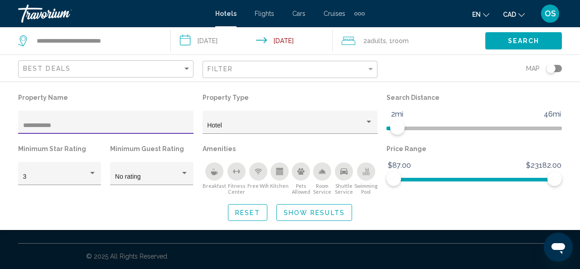
click at [33, 126] on input "**********" at bounding box center [106, 125] width 166 height 7
type input "********"
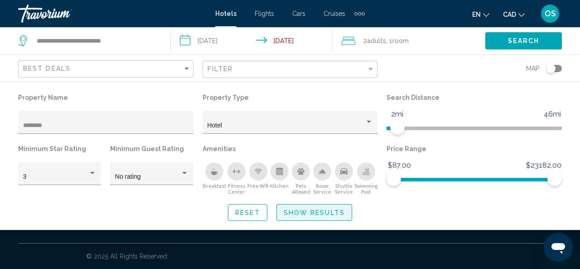
click at [289, 210] on span "Show Results" at bounding box center [314, 212] width 61 height 7
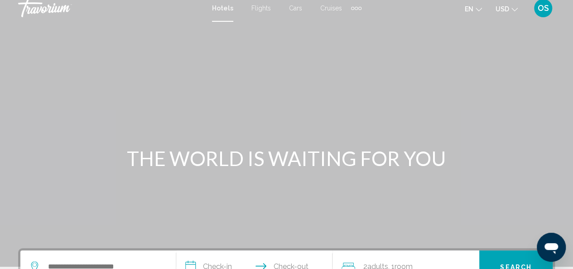
scroll to position [8, 0]
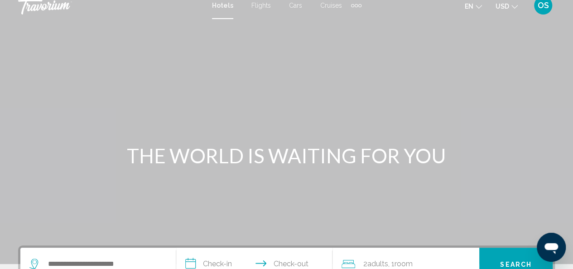
click at [513, 9] on button "USD USD ($) MXN (Mex$) CAD (Can$) GBP (£) EUR (€) AUD (A$) NZD (NZ$) CNY (CN¥)" at bounding box center [507, 6] width 22 height 13
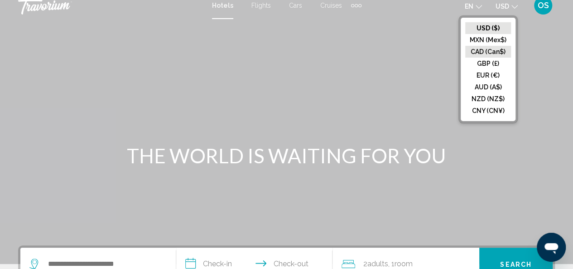
click at [501, 49] on button "CAD (Can$)" at bounding box center [489, 52] width 46 height 12
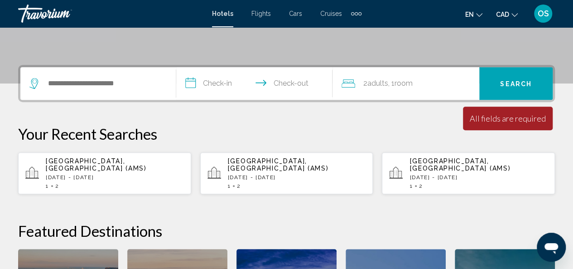
scroll to position [197, 0]
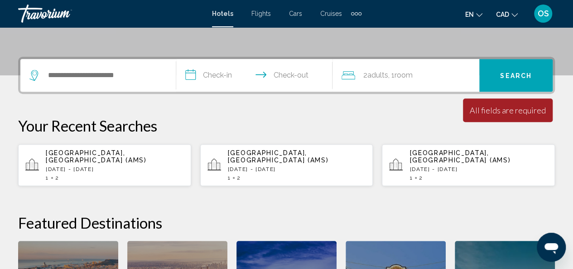
click at [136, 83] on div "Search widget" at bounding box center [97, 75] width 137 height 33
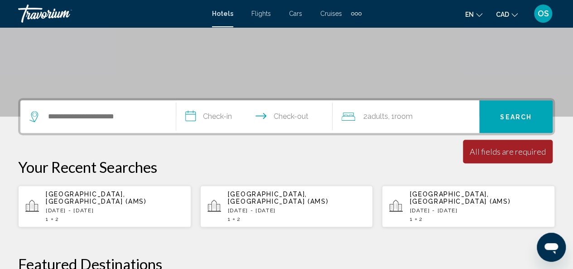
scroll to position [149, 0]
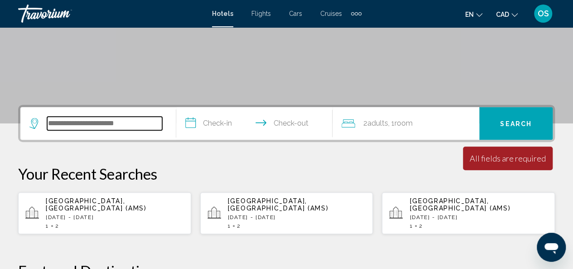
click at [78, 123] on input "Search widget" at bounding box center [104, 124] width 115 height 14
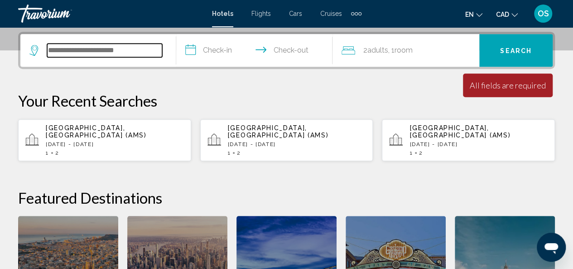
scroll to position [224, 0]
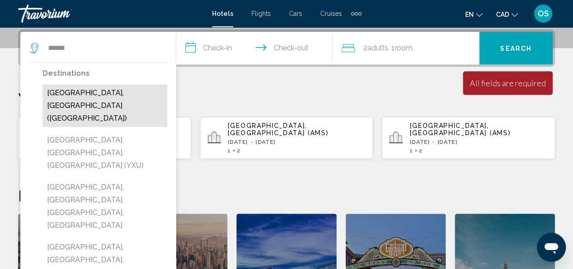
click at [116, 90] on button "[GEOGRAPHIC_DATA], [GEOGRAPHIC_DATA] ([GEOGRAPHIC_DATA])" at bounding box center [105, 105] width 125 height 43
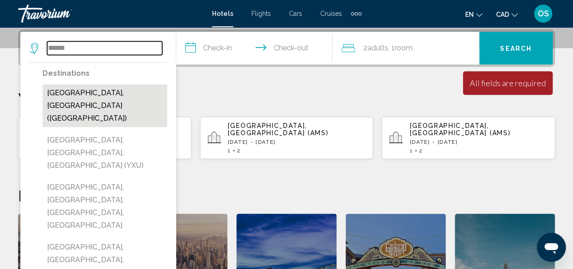
type input "**********"
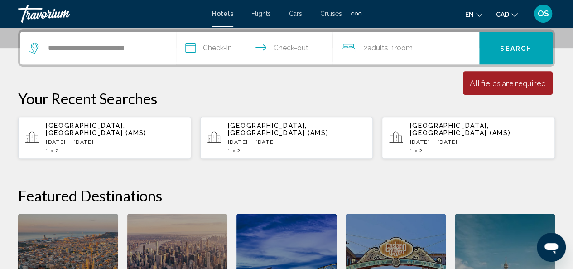
click at [214, 46] on input "**********" at bounding box center [256, 49] width 160 height 35
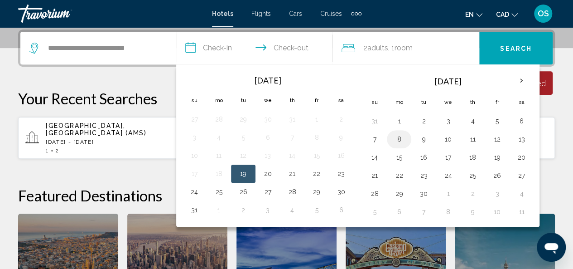
click at [397, 137] on button "8" at bounding box center [399, 139] width 15 height 13
click at [420, 136] on button "9" at bounding box center [424, 139] width 15 height 13
type input "**********"
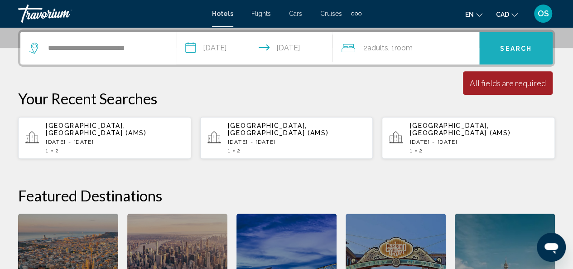
click at [525, 45] on span "Search" at bounding box center [516, 48] width 32 height 7
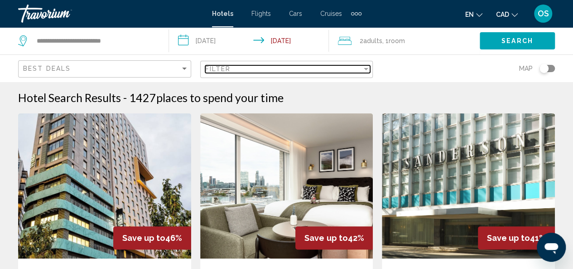
click at [281, 70] on div "Filter" at bounding box center [283, 68] width 157 height 7
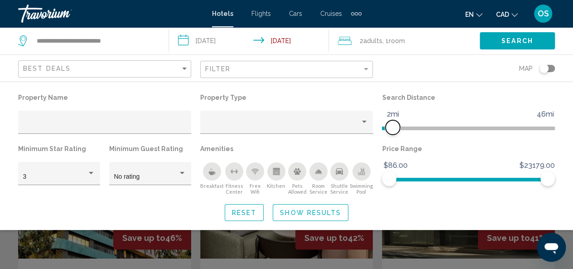
drag, startPoint x: 490, startPoint y: 125, endPoint x: 392, endPoint y: 133, distance: 98.3
click at [392, 133] on span "Hotel Filters" at bounding box center [393, 127] width 15 height 15
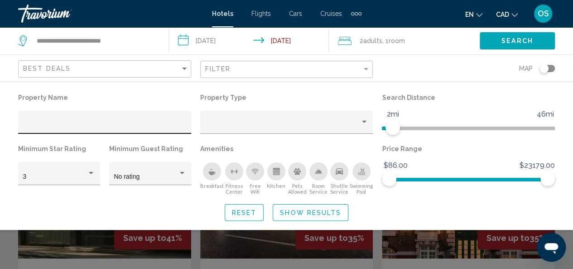
click at [89, 121] on div "Hotel Filters" at bounding box center [105, 125] width 164 height 19
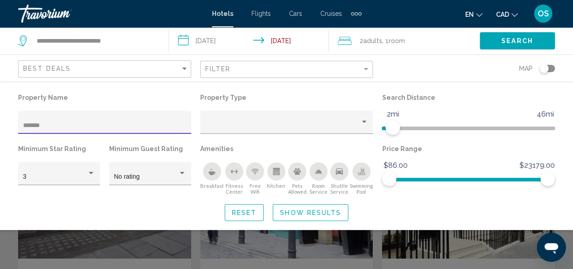
type input "*******"
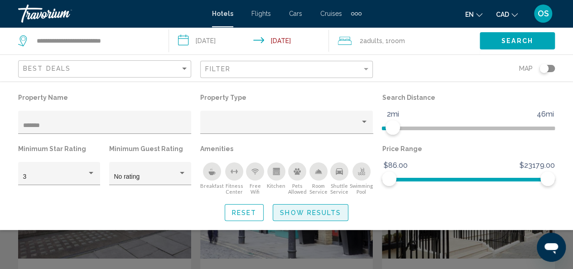
click at [300, 212] on span "Show Results" at bounding box center [310, 212] width 61 height 7
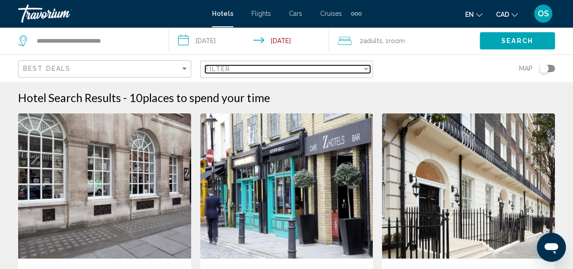
click at [273, 68] on div "Filter" at bounding box center [283, 68] width 157 height 7
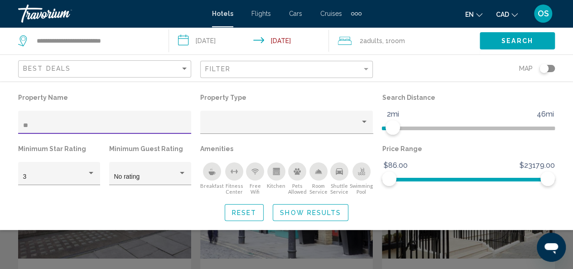
type input "*"
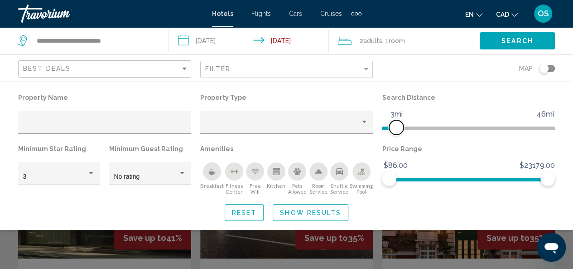
click at [398, 127] on span "Hotel Filters" at bounding box center [396, 127] width 15 height 15
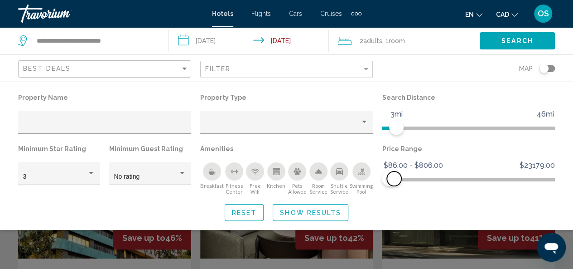
drag, startPoint x: 549, startPoint y: 179, endPoint x: 394, endPoint y: 195, distance: 155.0
click at [394, 195] on div "Property Name Property Type Search Distance 1mi 46mi 3mi Minimum Star Rating 3 …" at bounding box center [286, 156] width 573 height 130
click at [343, 117] on div "Hotel Filters" at bounding box center [287, 125] width 164 height 19
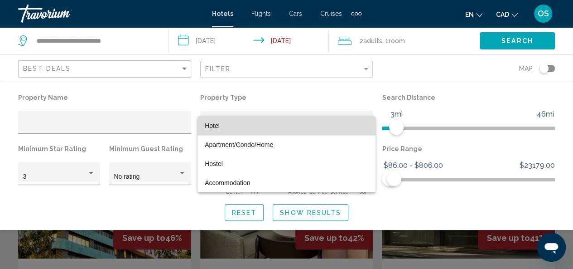
click at [292, 120] on span "Hotel" at bounding box center [287, 125] width 164 height 19
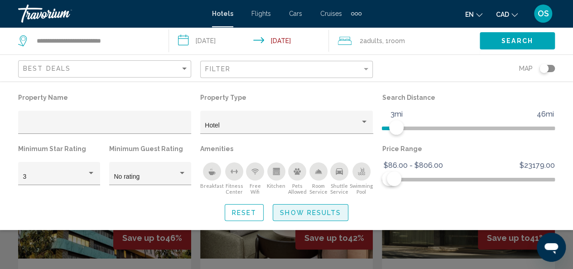
click at [299, 209] on span "Show Results" at bounding box center [310, 212] width 61 height 7
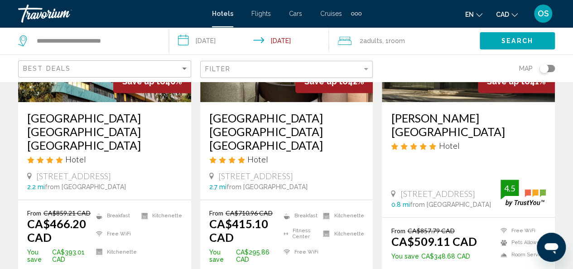
scroll to position [162, 0]
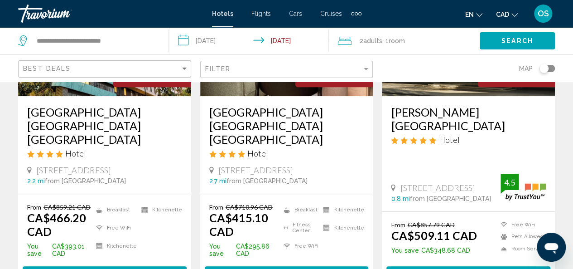
click at [329, 93] on img "Main content" at bounding box center [286, 23] width 173 height 145
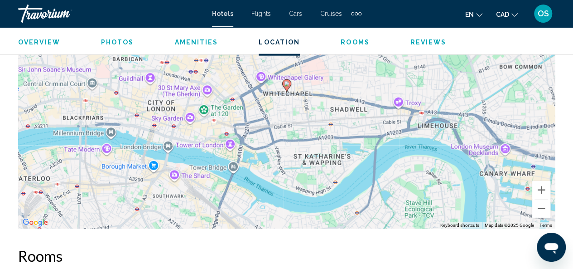
scroll to position [1116, 0]
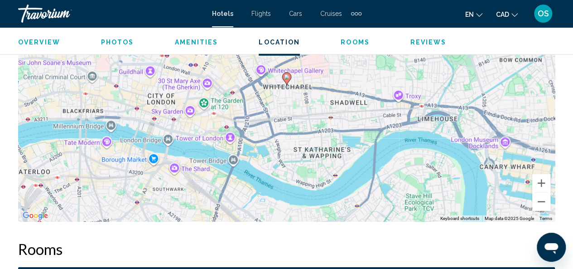
click at [290, 146] on div "To activate drag with keyboard, press Alt + Enter. Once in keyboard drag state,…" at bounding box center [286, 86] width 537 height 272
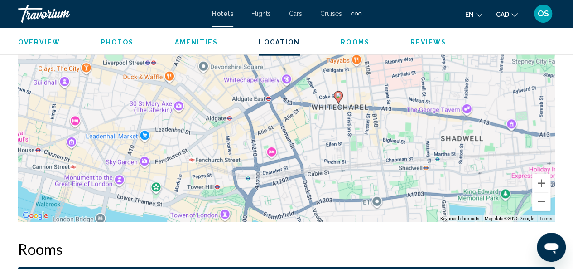
drag, startPoint x: 277, startPoint y: 81, endPoint x: 333, endPoint y: 170, distance: 105.1
click at [333, 170] on div "To activate drag with keyboard, press Alt + Enter. Once in keyboard drag state,…" at bounding box center [286, 86] width 537 height 272
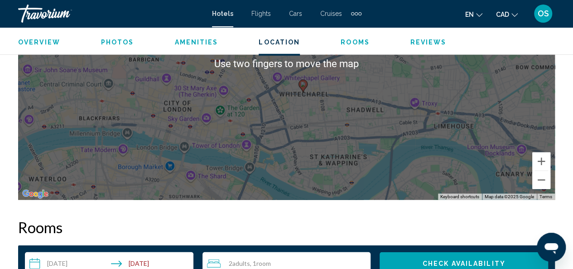
scroll to position [1114, 0]
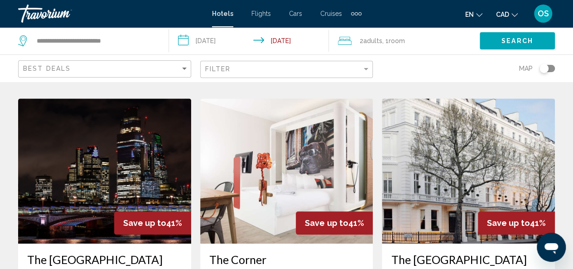
scroll to position [345, 0]
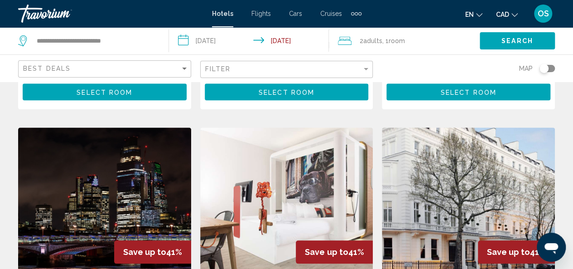
click at [345, 73] on div "Filter" at bounding box center [287, 69] width 165 height 17
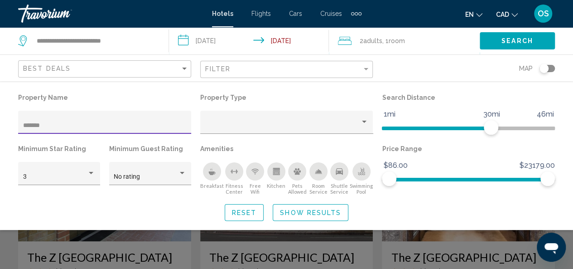
type input "*******"
click at [304, 209] on span "Show Results" at bounding box center [310, 212] width 61 height 7
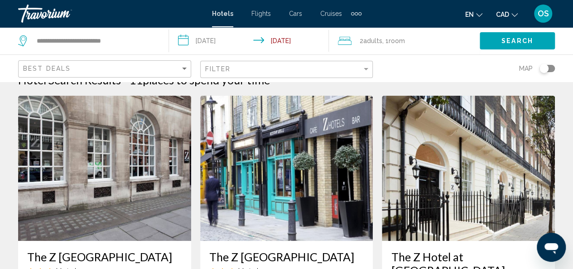
scroll to position [11, 0]
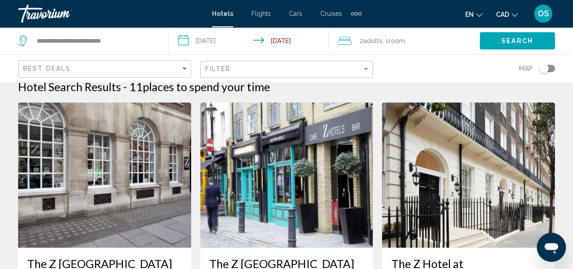
click at [60, 186] on img "Main content" at bounding box center [104, 174] width 173 height 145
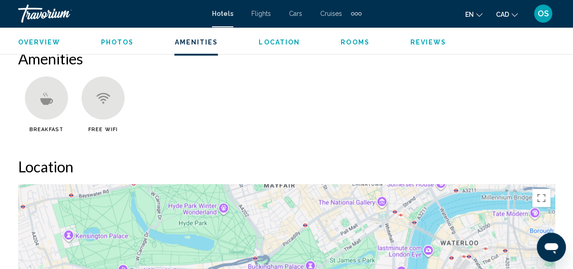
scroll to position [795, 0]
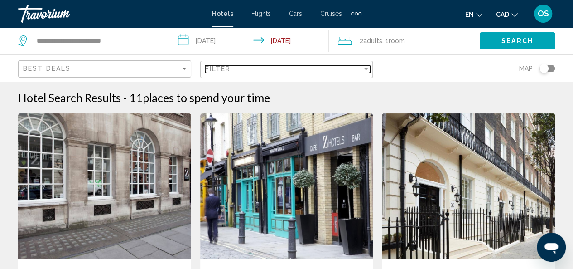
click at [312, 67] on div "Filter" at bounding box center [283, 68] width 157 height 7
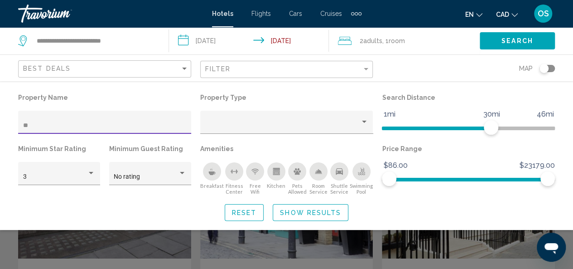
type input "*"
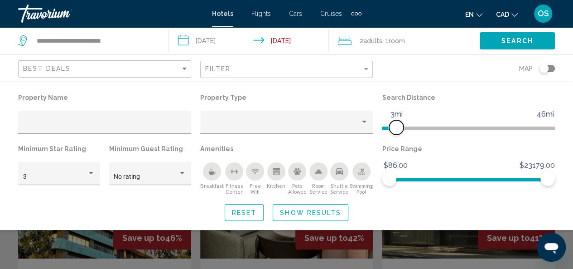
click at [397, 128] on span "Hotel Filters" at bounding box center [389, 128] width 15 height 4
click at [399, 179] on ngx-slider "$86.00 $23179.00 $1466.00 $23179.00" at bounding box center [468, 179] width 173 height 2
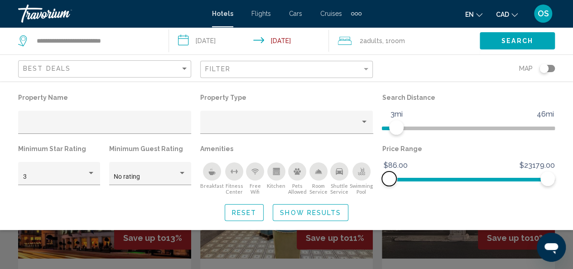
drag, startPoint x: 391, startPoint y: 178, endPoint x: 384, endPoint y: 178, distance: 6.3
click at [384, 178] on ngx-slider "$86.00 $23179.00 $86.00 $23179.00" at bounding box center [468, 179] width 173 height 2
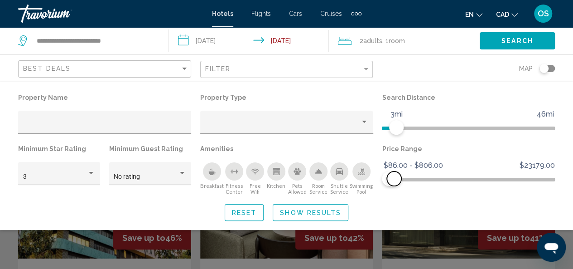
drag, startPoint x: 545, startPoint y: 176, endPoint x: 394, endPoint y: 178, distance: 151.4
click at [394, 178] on span "Hotel Filters" at bounding box center [394, 178] width 15 height 15
click at [341, 123] on div "Property type" at bounding box center [282, 125] width 155 height 7
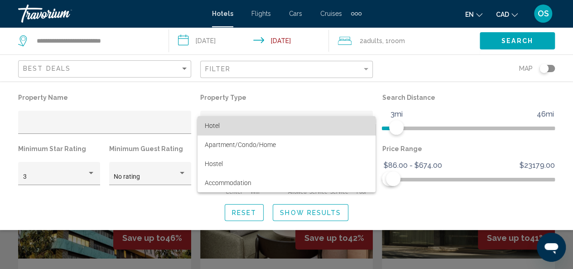
click at [314, 126] on span "Hotel" at bounding box center [287, 125] width 164 height 19
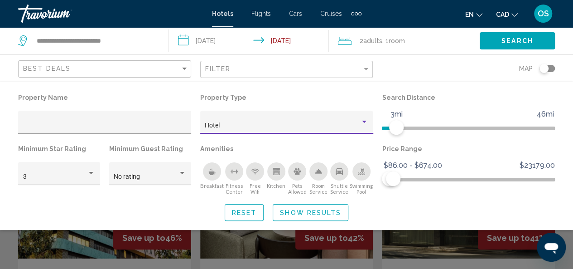
click at [312, 213] on span "Show Results" at bounding box center [310, 212] width 61 height 7
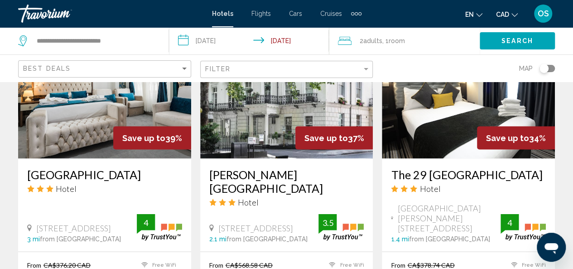
scroll to position [811, 0]
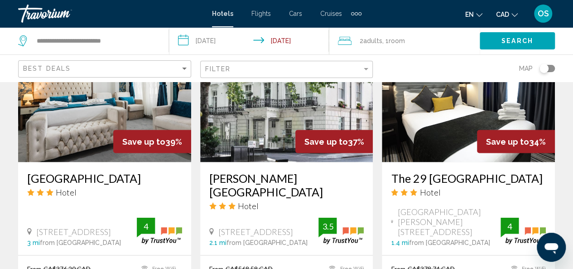
click at [286, 123] on img "Main content" at bounding box center [286, 89] width 173 height 145
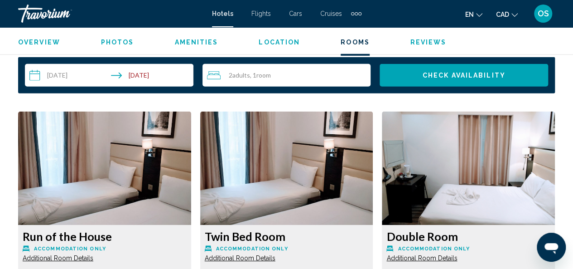
scroll to position [1331, 0]
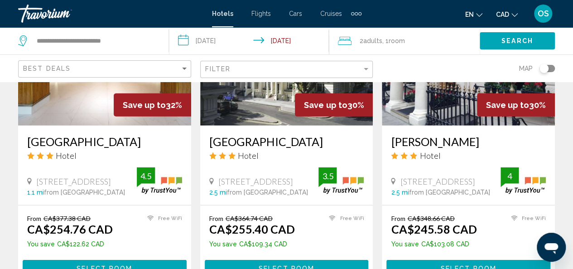
scroll to position [1187, 0]
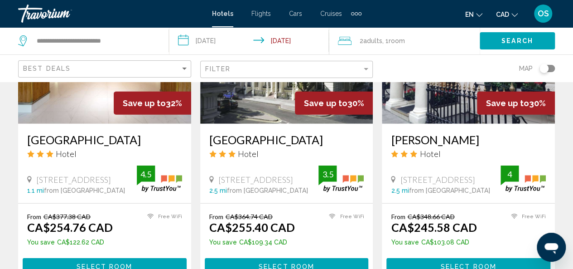
click at [251, 133] on h3 "[GEOGRAPHIC_DATA]" at bounding box center [286, 140] width 155 height 14
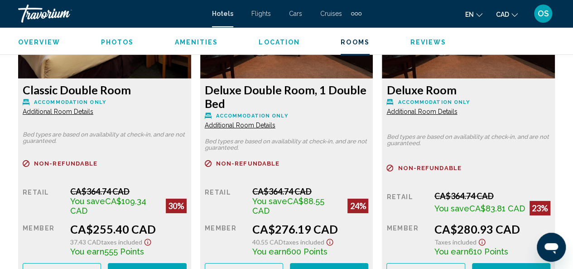
scroll to position [1470, 0]
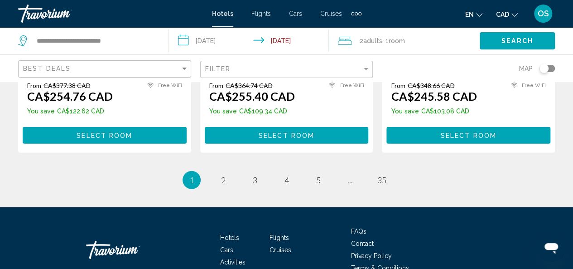
scroll to position [1322, 0]
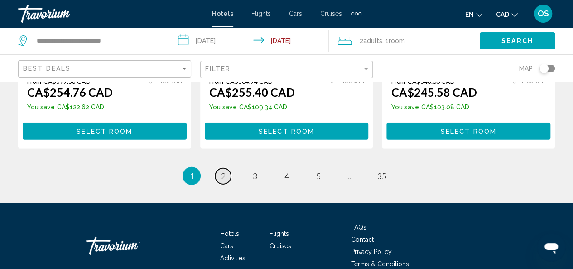
click at [223, 171] on span "2" at bounding box center [223, 176] width 5 height 10
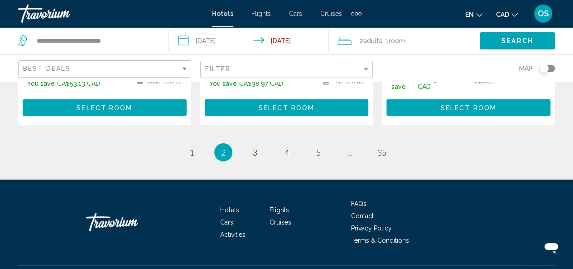
scroll to position [1326, 0]
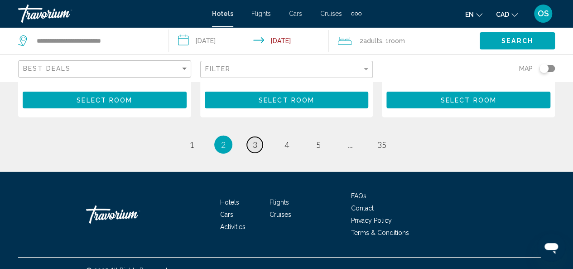
click at [258, 142] on link "page 3" at bounding box center [255, 145] width 16 height 16
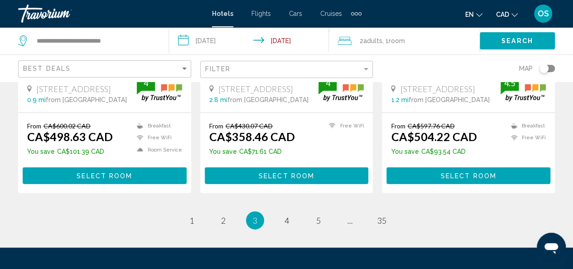
scroll to position [1303, 0]
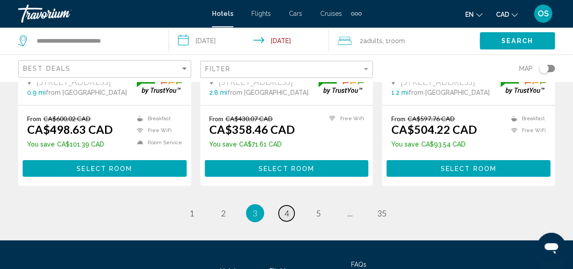
click at [289, 205] on link "page 4" at bounding box center [287, 213] width 16 height 16
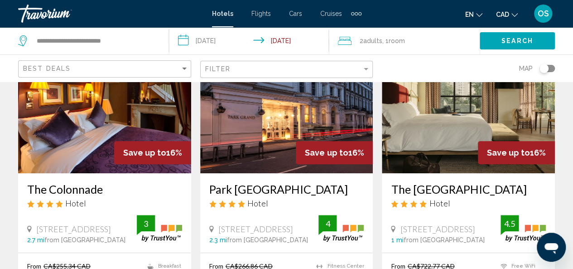
scroll to position [78, 0]
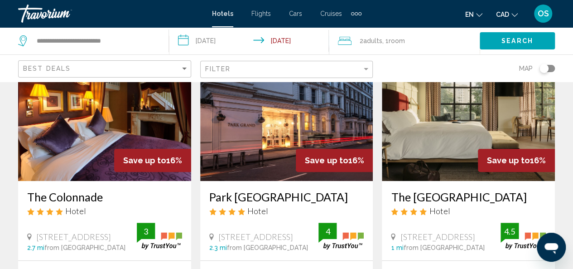
click at [273, 111] on img "Main content" at bounding box center [286, 108] width 173 height 145
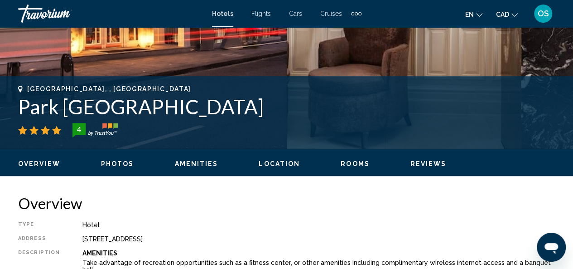
scroll to position [300, 0]
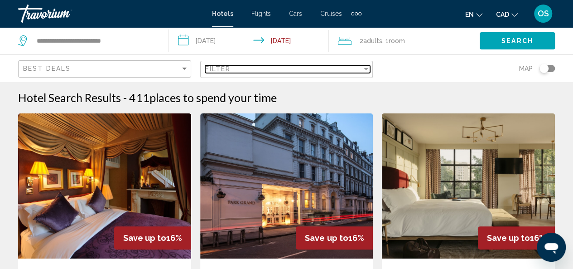
click at [295, 70] on div "Filter" at bounding box center [283, 68] width 157 height 7
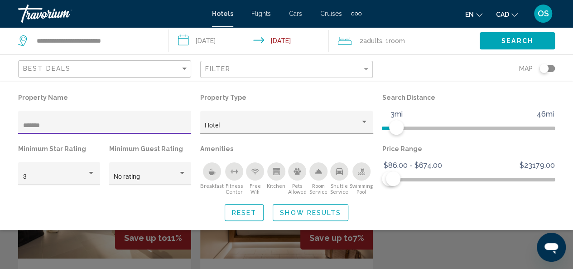
type input "*******"
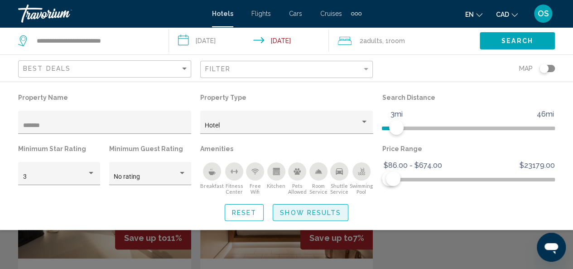
click at [302, 207] on button "Show Results" at bounding box center [311, 212] width 76 height 17
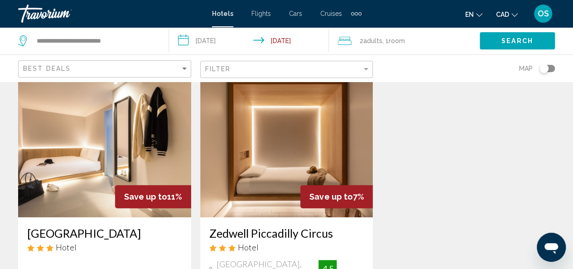
scroll to position [38, 0]
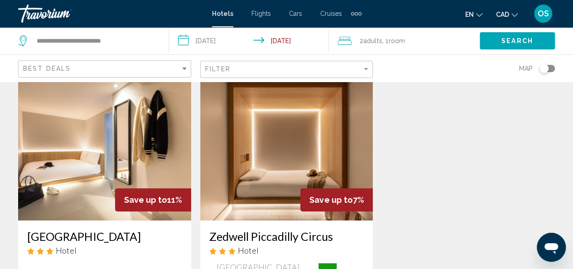
click at [68, 185] on img "Main content" at bounding box center [104, 147] width 173 height 145
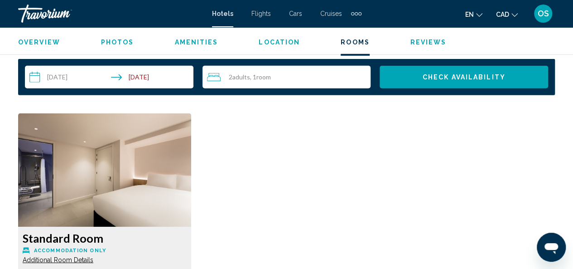
scroll to position [1326, 0]
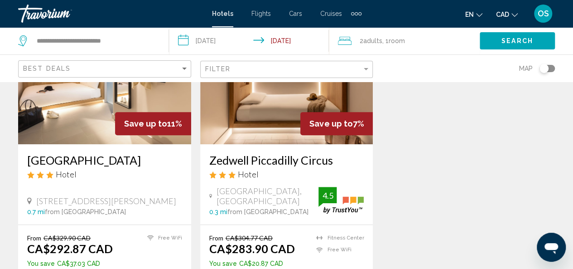
scroll to position [116, 0]
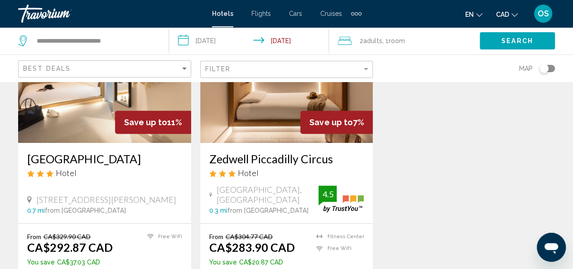
click at [271, 163] on h3 "Zedwell Piccadilly Circus" at bounding box center [286, 159] width 155 height 14
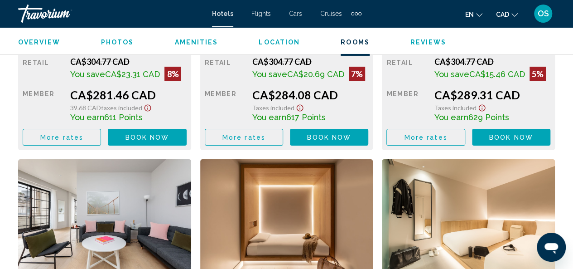
scroll to position [1556, 0]
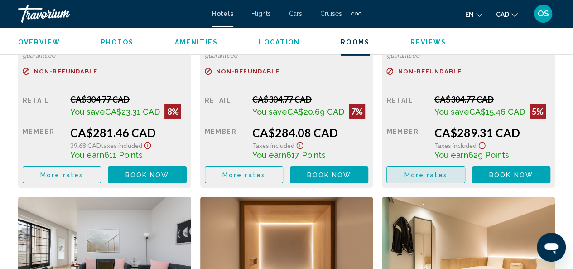
click at [436, 177] on span "More rates" at bounding box center [425, 174] width 43 height 7
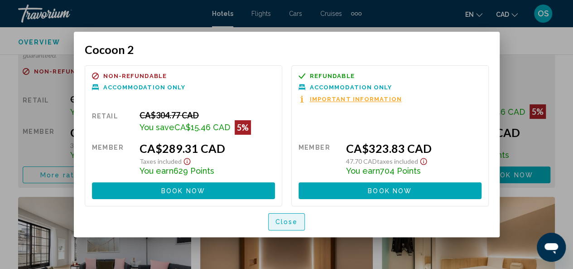
click at [290, 219] on span "Close" at bounding box center [287, 222] width 23 height 7
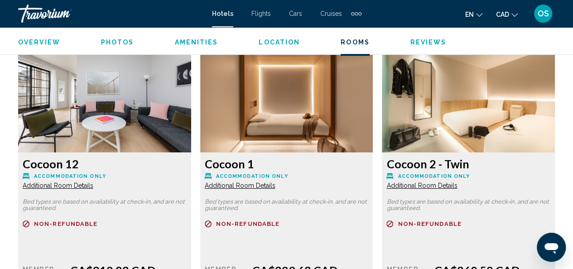
scroll to position [1710, 0]
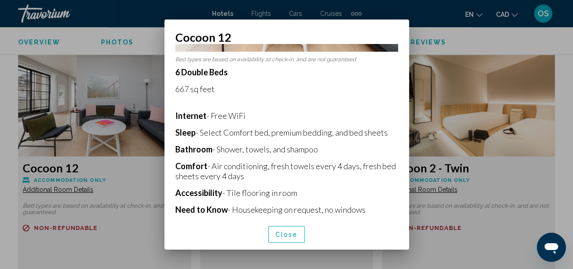
scroll to position [160, 0]
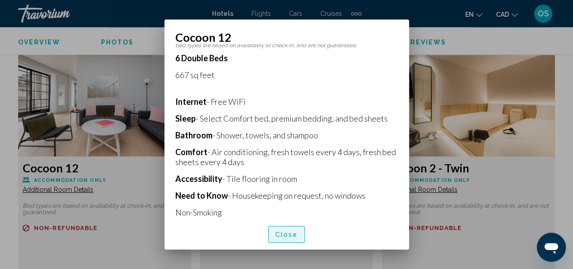
click at [288, 231] on span "Close" at bounding box center [287, 234] width 23 height 7
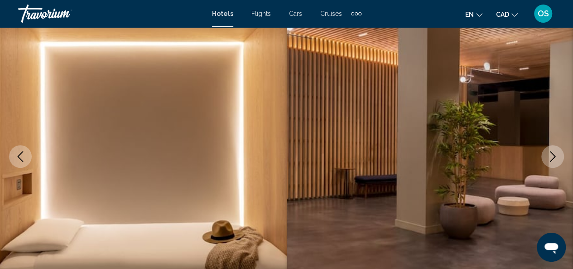
scroll to position [82, 0]
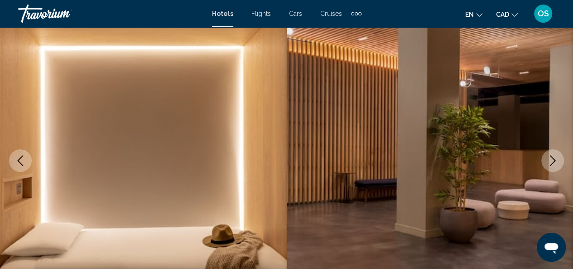
click at [552, 158] on icon "Next image" at bounding box center [553, 160] width 11 height 11
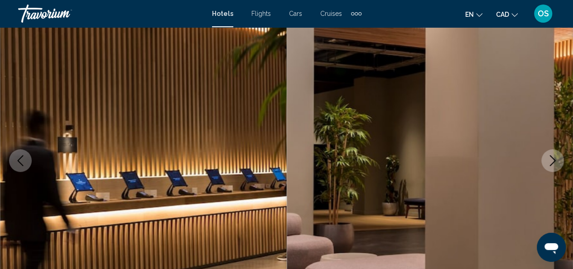
click at [552, 158] on icon "Next image" at bounding box center [553, 160] width 11 height 11
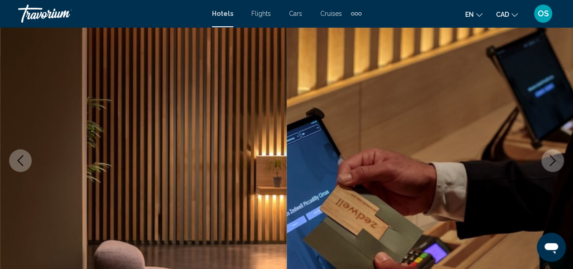
click at [552, 158] on icon "Next image" at bounding box center [553, 160] width 11 height 11
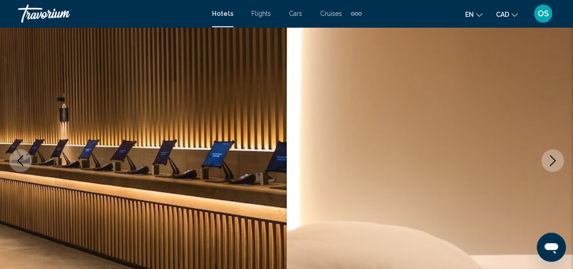
click at [552, 158] on icon "Next image" at bounding box center [553, 160] width 11 height 11
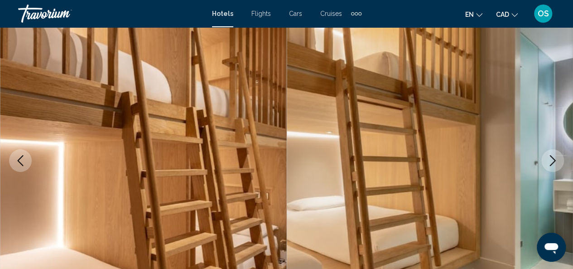
click at [552, 158] on icon "Next image" at bounding box center [553, 160] width 11 height 11
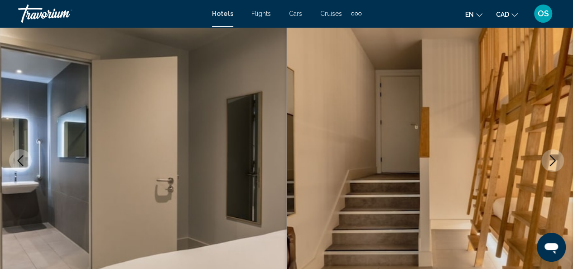
click at [552, 158] on icon "Next image" at bounding box center [553, 160] width 11 height 11
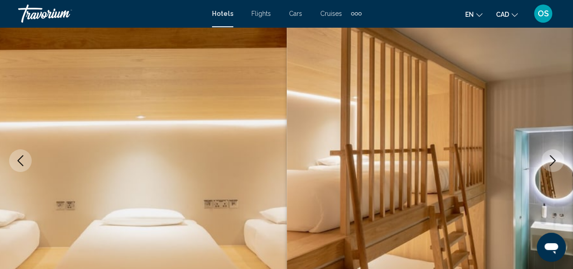
click at [552, 158] on icon "Next image" at bounding box center [553, 160] width 11 height 11
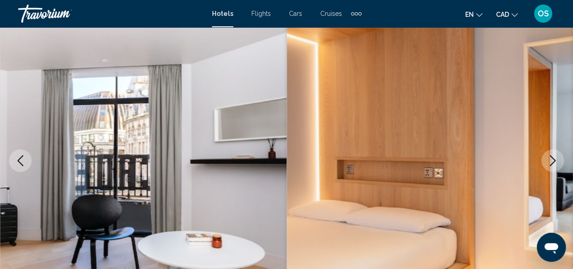
click at [552, 158] on icon "Next image" at bounding box center [553, 160] width 11 height 11
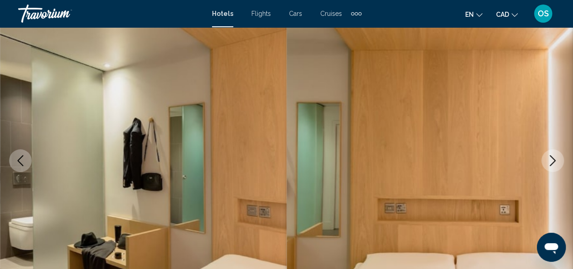
click at [552, 158] on icon "Next image" at bounding box center [553, 160] width 11 height 11
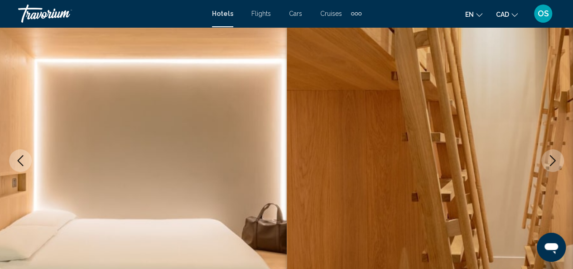
click at [552, 158] on icon "Next image" at bounding box center [553, 160] width 11 height 11
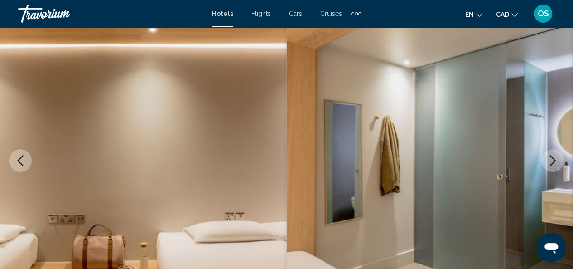
click at [552, 158] on icon "Next image" at bounding box center [553, 160] width 11 height 11
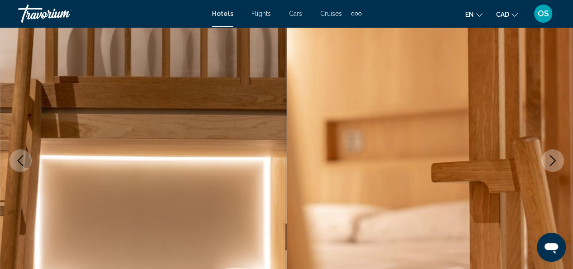
click at [552, 158] on icon "Next image" at bounding box center [553, 160] width 11 height 11
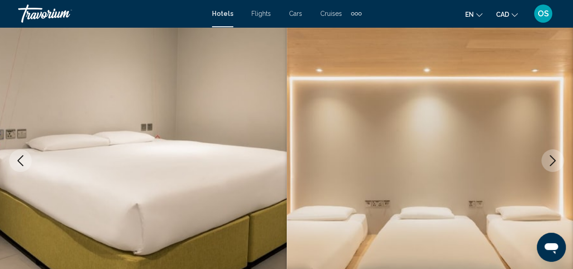
click at [552, 158] on icon "Next image" at bounding box center [553, 160] width 11 height 11
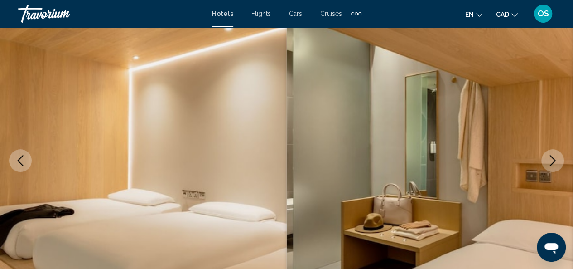
click at [552, 158] on icon "Next image" at bounding box center [553, 160] width 11 height 11
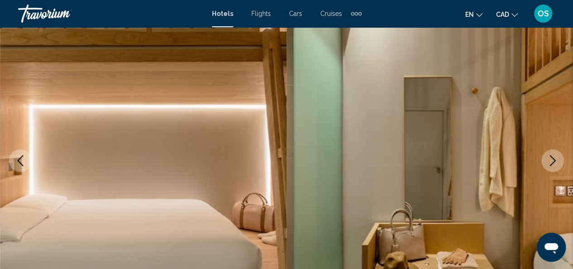
click at [552, 158] on icon "Next image" at bounding box center [553, 160] width 11 height 11
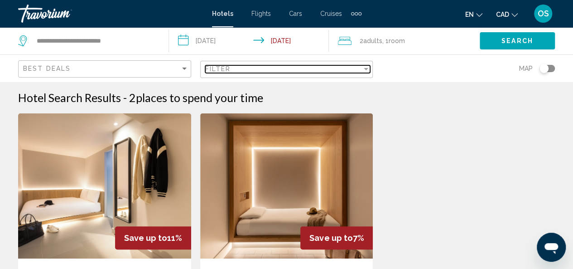
click at [243, 68] on div "Filter" at bounding box center [283, 68] width 157 height 7
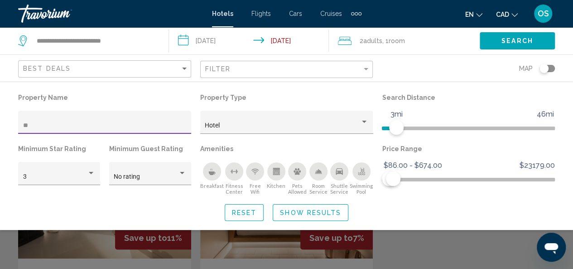
type input "*"
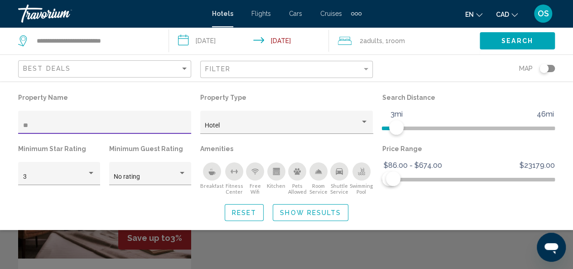
type input "*"
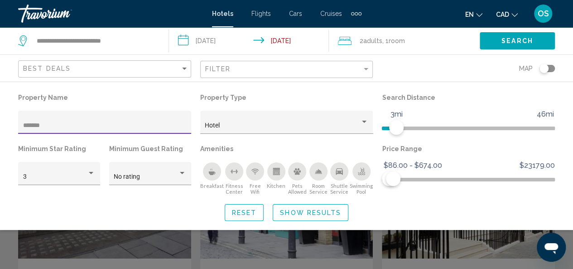
type input "*******"
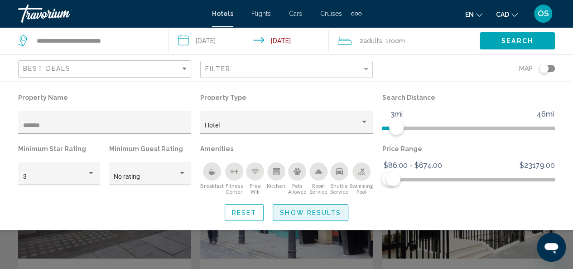
click at [292, 212] on span "Show Results" at bounding box center [310, 212] width 61 height 7
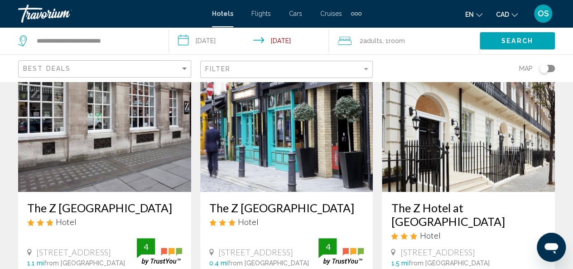
scroll to position [65, 0]
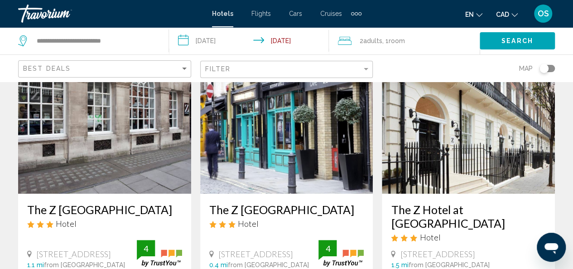
click at [115, 145] on img "Main content" at bounding box center [104, 121] width 173 height 145
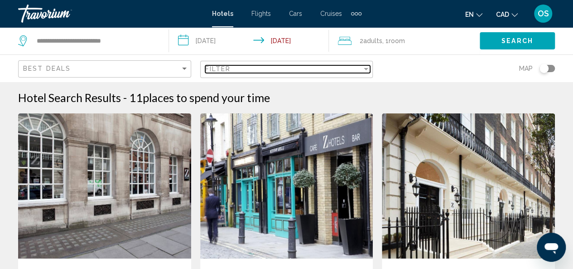
click at [277, 68] on div "Filter" at bounding box center [283, 68] width 157 height 7
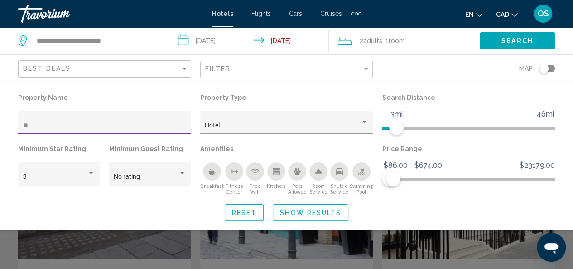
type input "*"
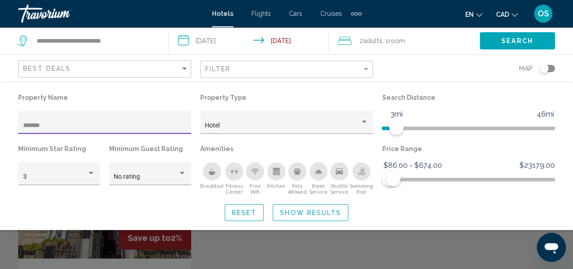
type input "*******"
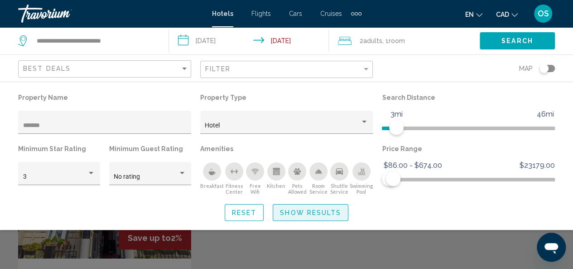
click at [311, 213] on span "Show Results" at bounding box center [310, 212] width 61 height 7
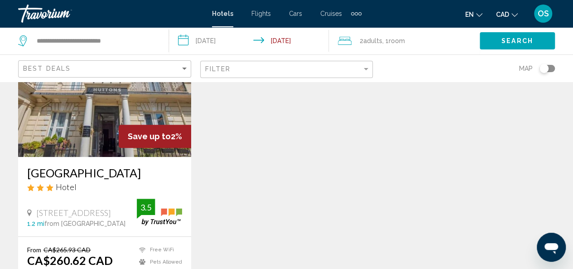
scroll to position [103, 0]
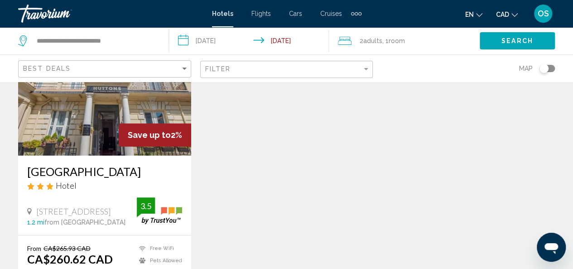
click at [128, 139] on span "Save up to" at bounding box center [149, 135] width 43 height 10
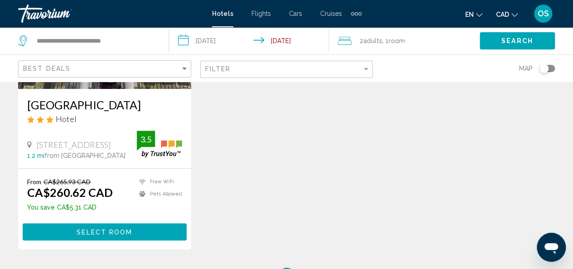
scroll to position [170, 0]
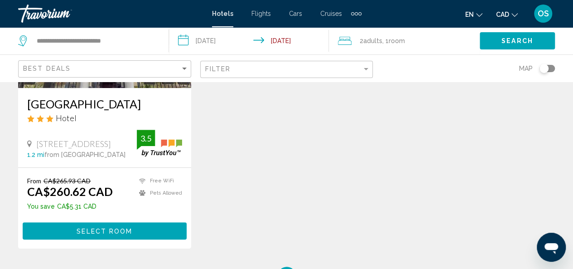
click at [97, 107] on h3 "[GEOGRAPHIC_DATA]" at bounding box center [104, 104] width 155 height 14
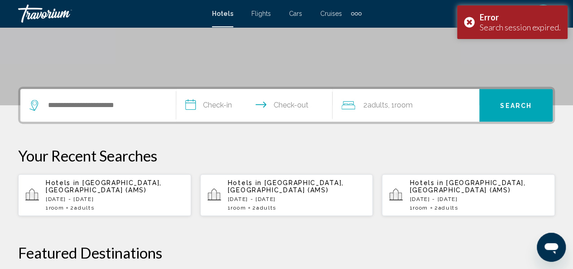
scroll to position [170, 0]
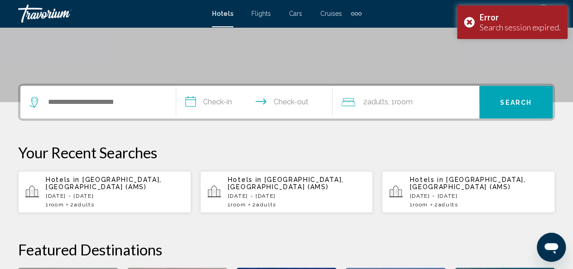
click at [93, 120] on div "**********" at bounding box center [286, 242] width 573 height 319
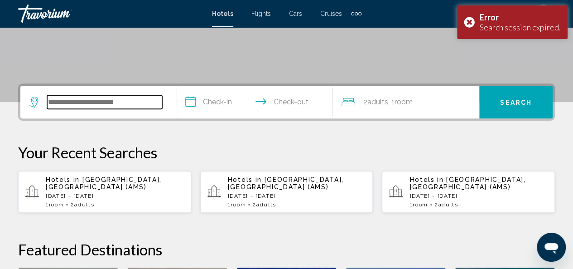
click at [89, 107] on input "Search widget" at bounding box center [104, 102] width 115 height 14
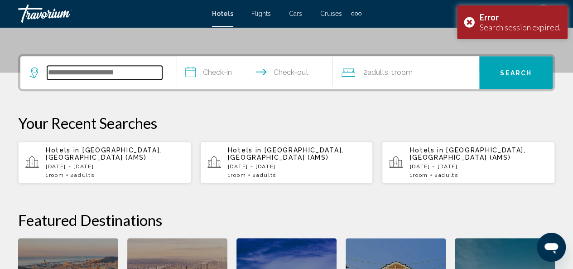
scroll to position [224, 0]
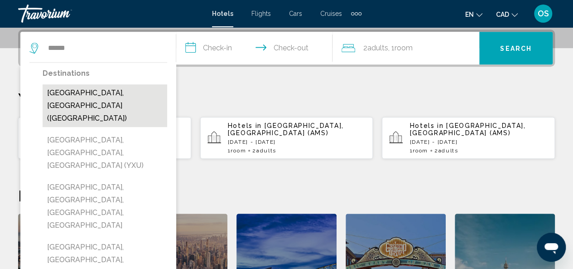
click at [108, 90] on button "[GEOGRAPHIC_DATA], [GEOGRAPHIC_DATA] ([GEOGRAPHIC_DATA])" at bounding box center [105, 105] width 125 height 43
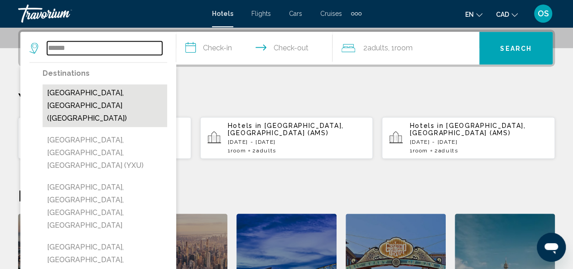
type input "**********"
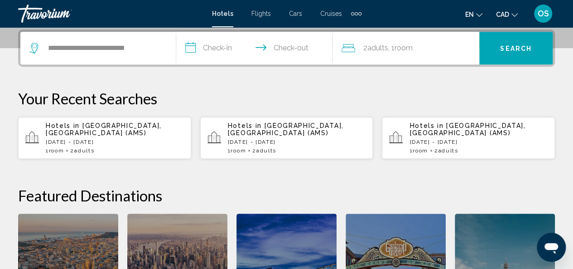
click at [209, 49] on input "**********" at bounding box center [256, 49] width 160 height 35
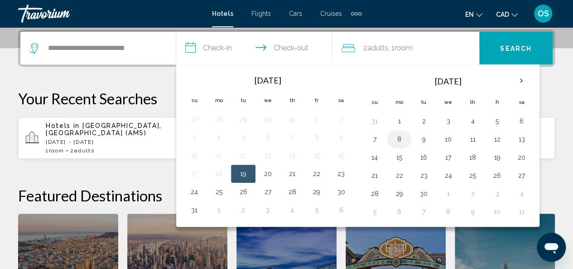
click at [396, 138] on button "8" at bounding box center [399, 139] width 15 height 13
click at [422, 137] on button "9" at bounding box center [424, 139] width 15 height 13
type input "**********"
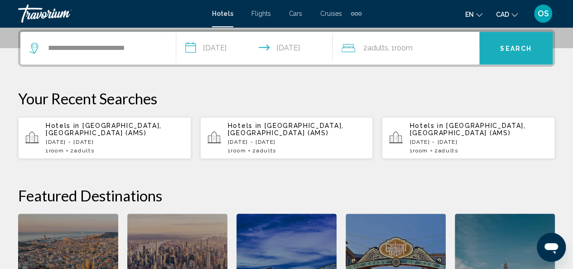
click at [531, 50] on span "Search" at bounding box center [516, 48] width 32 height 7
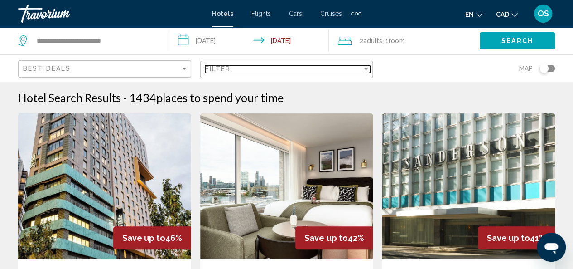
click at [327, 68] on div "Filter" at bounding box center [283, 68] width 157 height 7
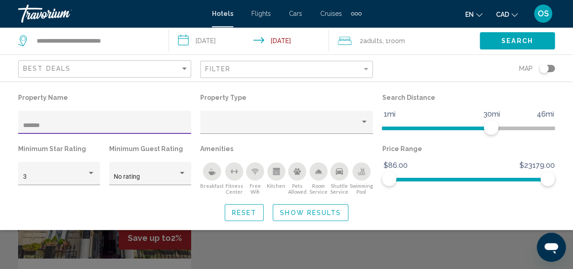
type input "*******"
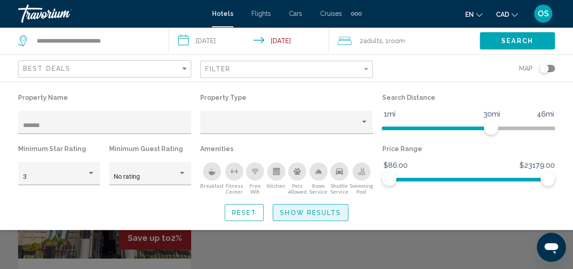
click at [307, 215] on span "Show Results" at bounding box center [310, 212] width 61 height 7
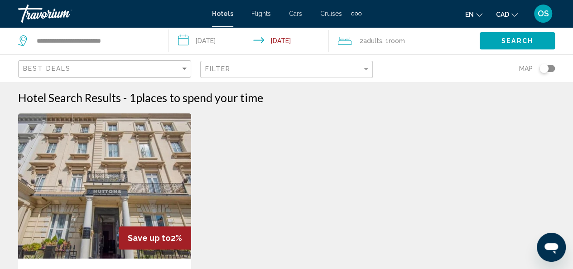
click at [74, 178] on img "Main content" at bounding box center [104, 185] width 173 height 145
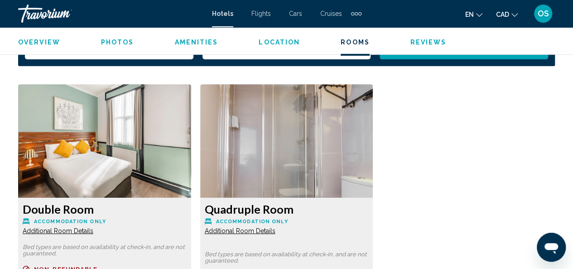
scroll to position [1350, 0]
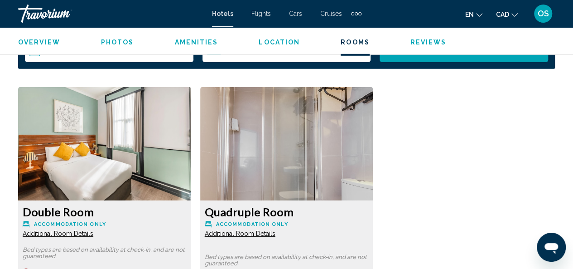
click at [97, 158] on img "Main content" at bounding box center [104, 143] width 173 height 113
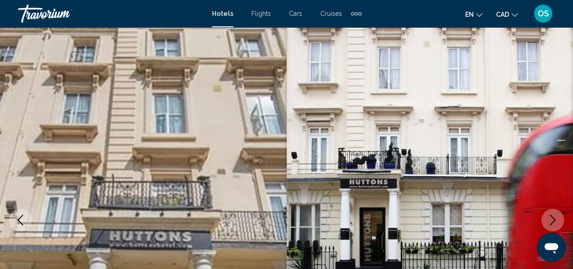
scroll to position [0, 0]
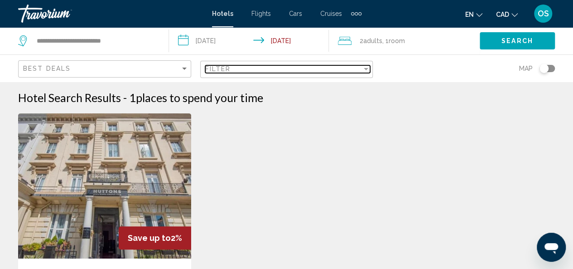
click at [239, 70] on div "Filter" at bounding box center [283, 68] width 157 height 7
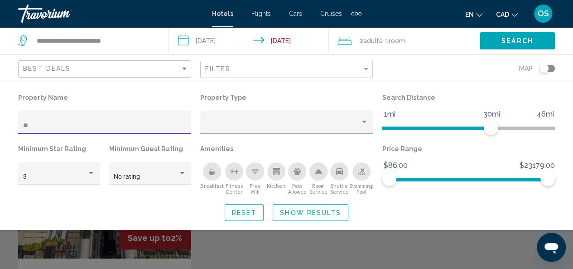
type input "*"
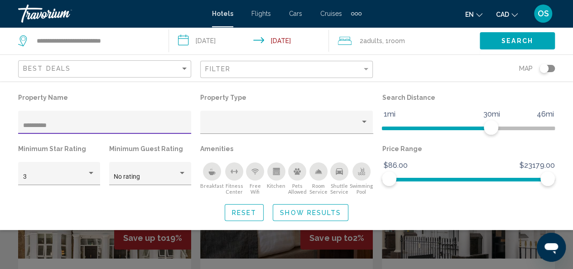
type input "**********"
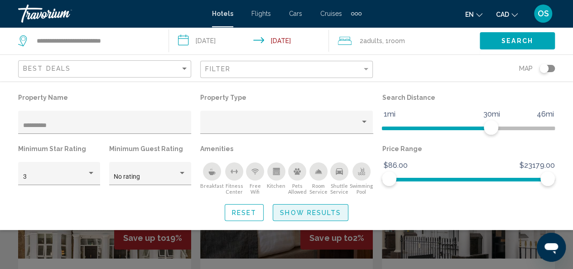
click at [293, 209] on span "Show Results" at bounding box center [310, 212] width 61 height 7
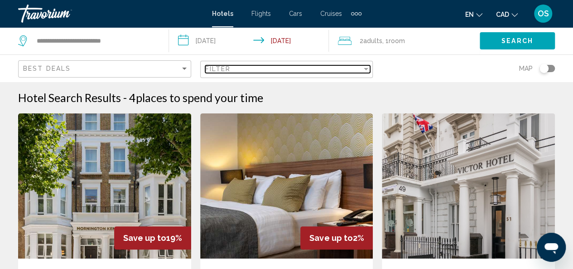
click at [263, 68] on div "Filter" at bounding box center [283, 68] width 157 height 7
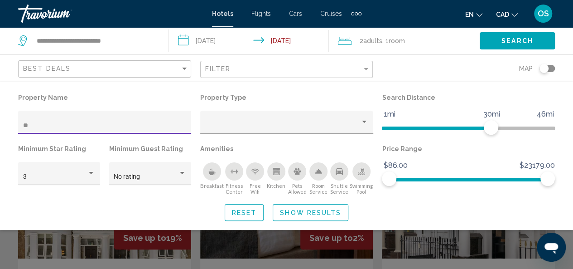
type input "*"
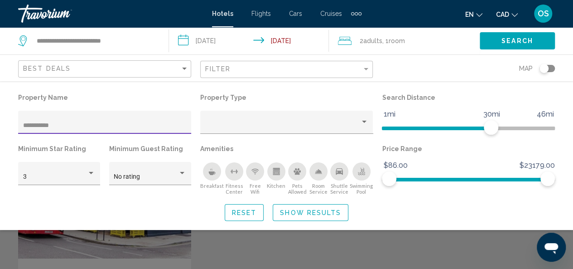
type input "**********"
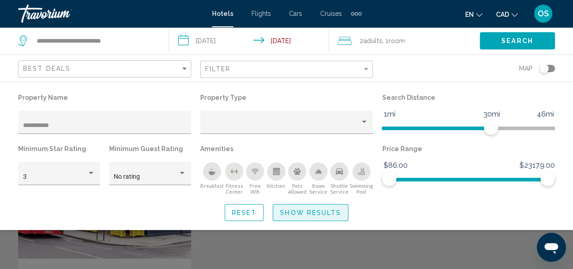
click at [301, 209] on span "Show Results" at bounding box center [310, 212] width 61 height 7
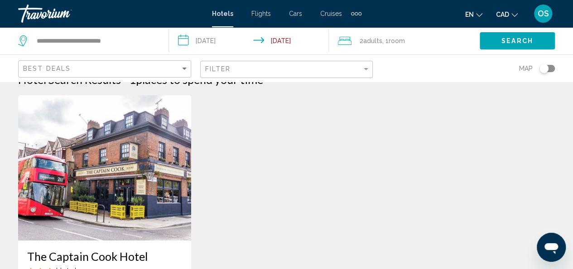
scroll to position [17, 0]
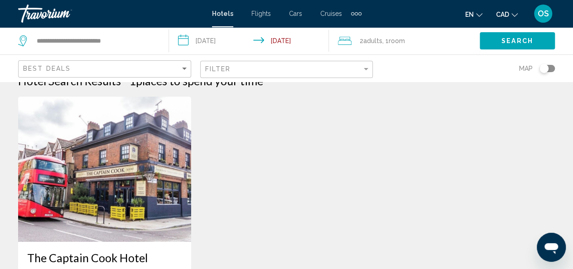
click at [256, 73] on div "Filter" at bounding box center [287, 69] width 165 height 17
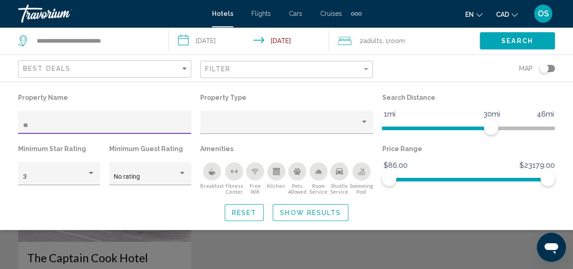
type input "*"
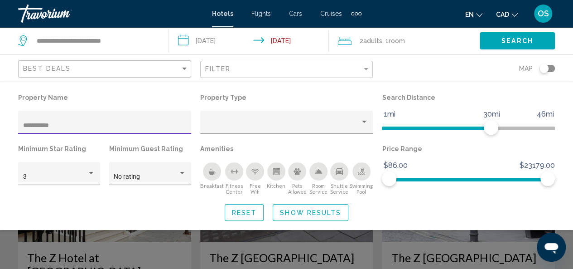
type input "**********"
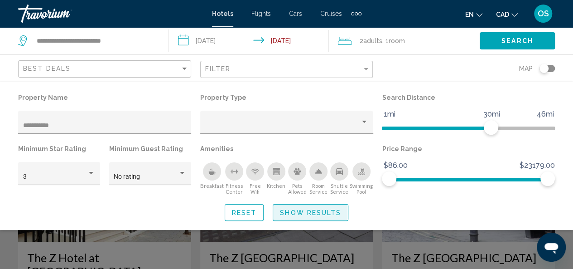
click at [292, 209] on span "Show Results" at bounding box center [310, 212] width 61 height 7
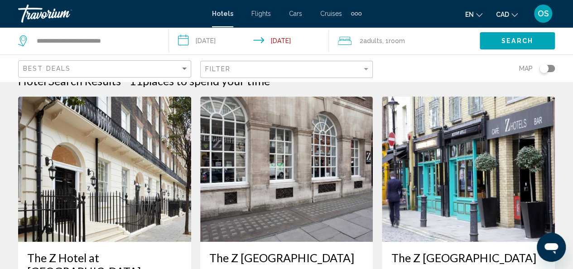
click at [291, 190] on img "Main content" at bounding box center [286, 169] width 173 height 145
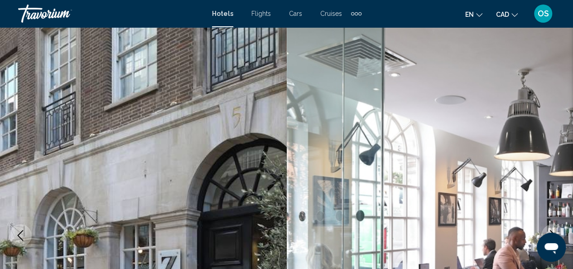
scroll to position [3, 0]
